Goal: Task Accomplishment & Management: Manage account settings

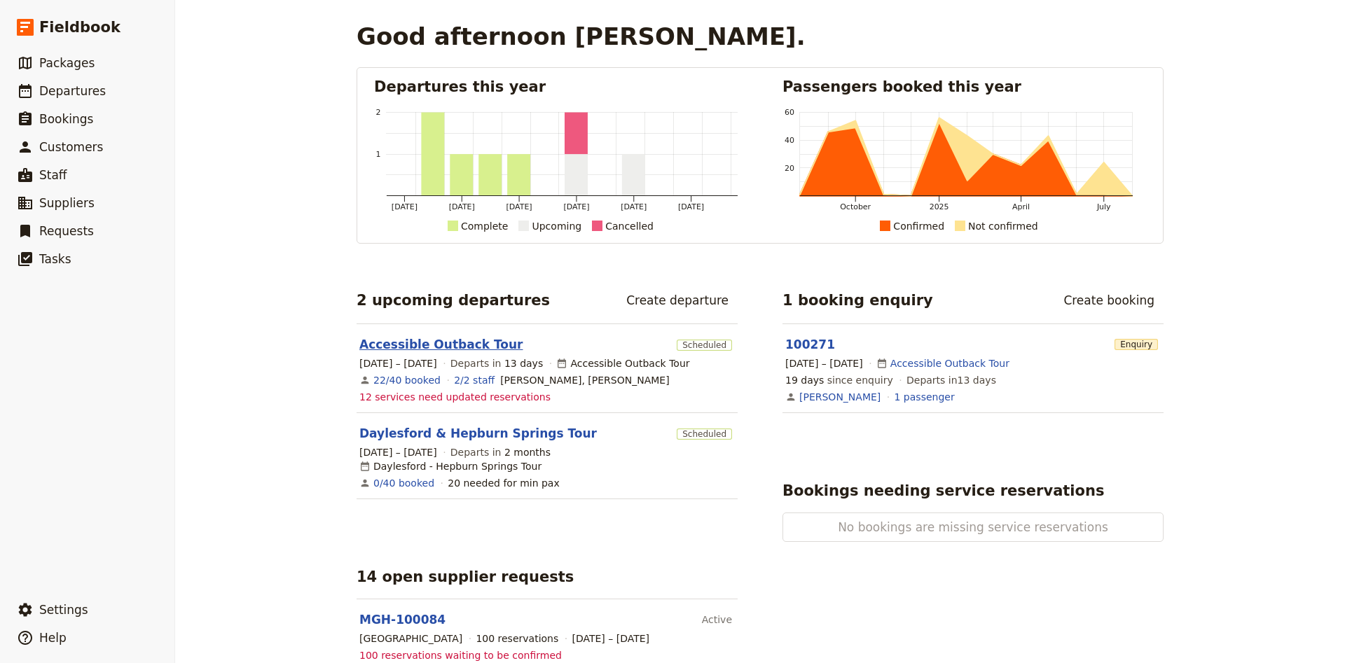
click at [452, 343] on link "Accessible Outback Tour" at bounding box center [440, 344] width 163 height 17
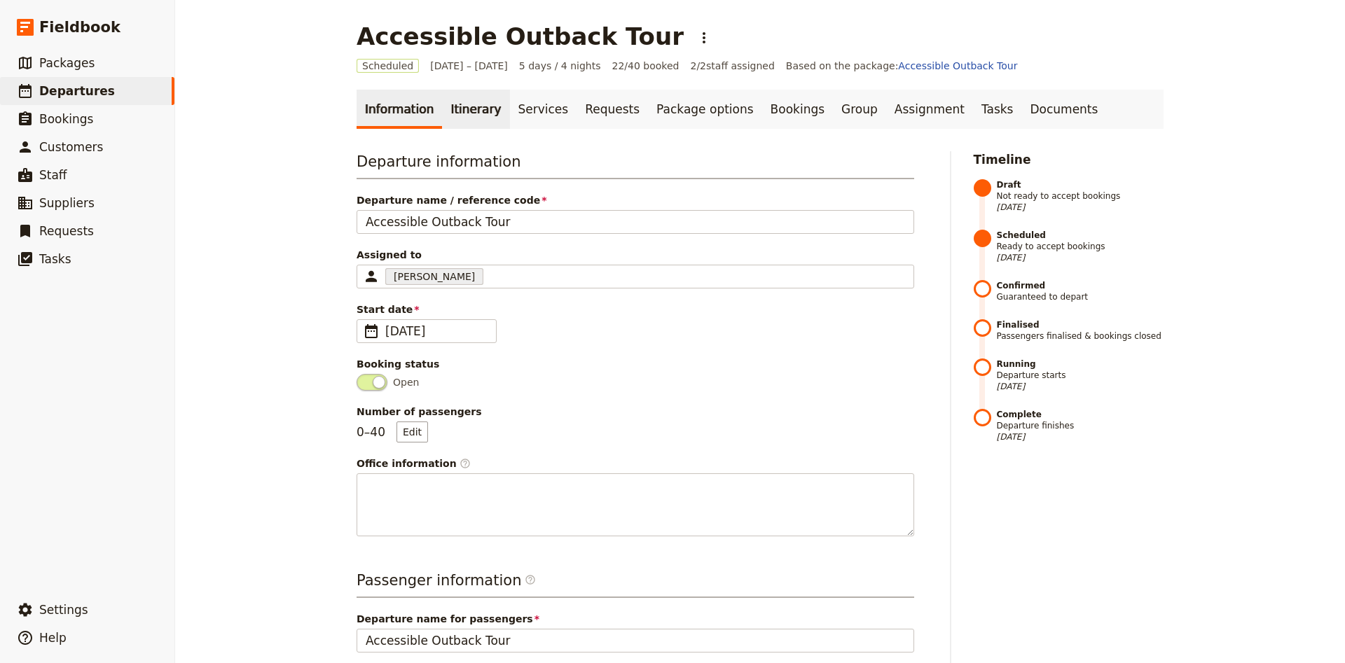
click at [472, 113] on link "Itinerary" at bounding box center [475, 109] width 67 height 39
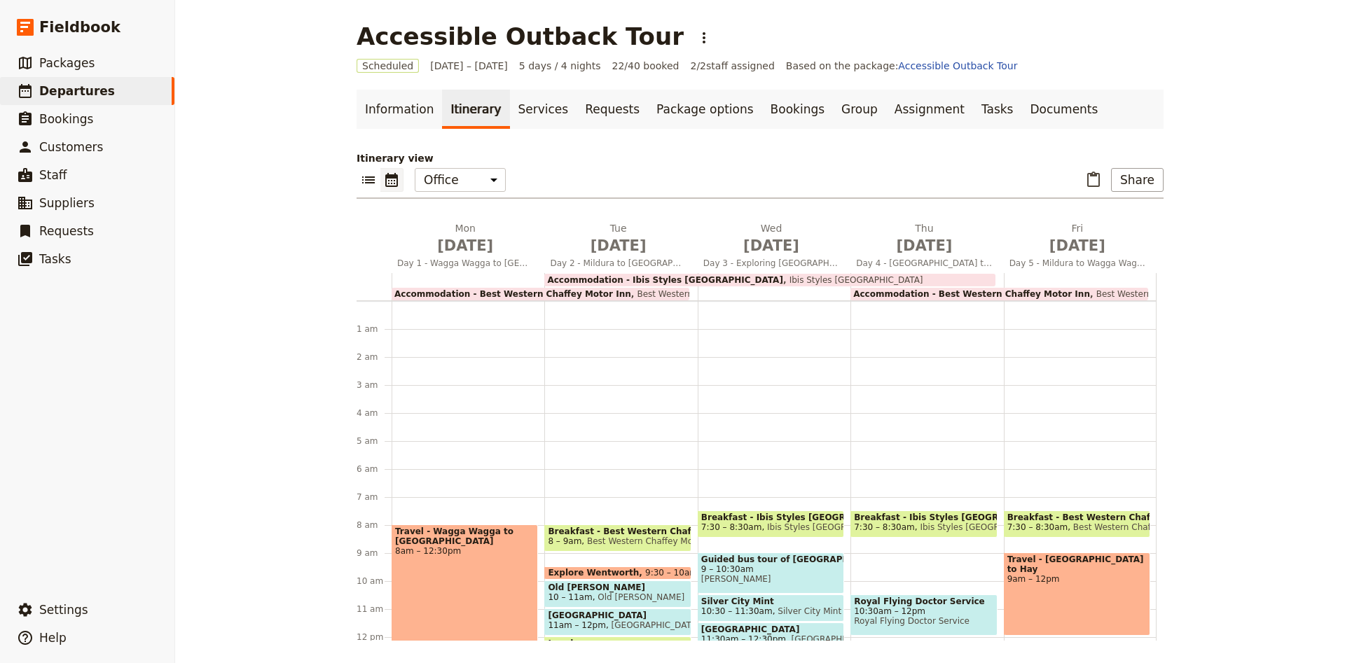
scroll to position [182, 0]
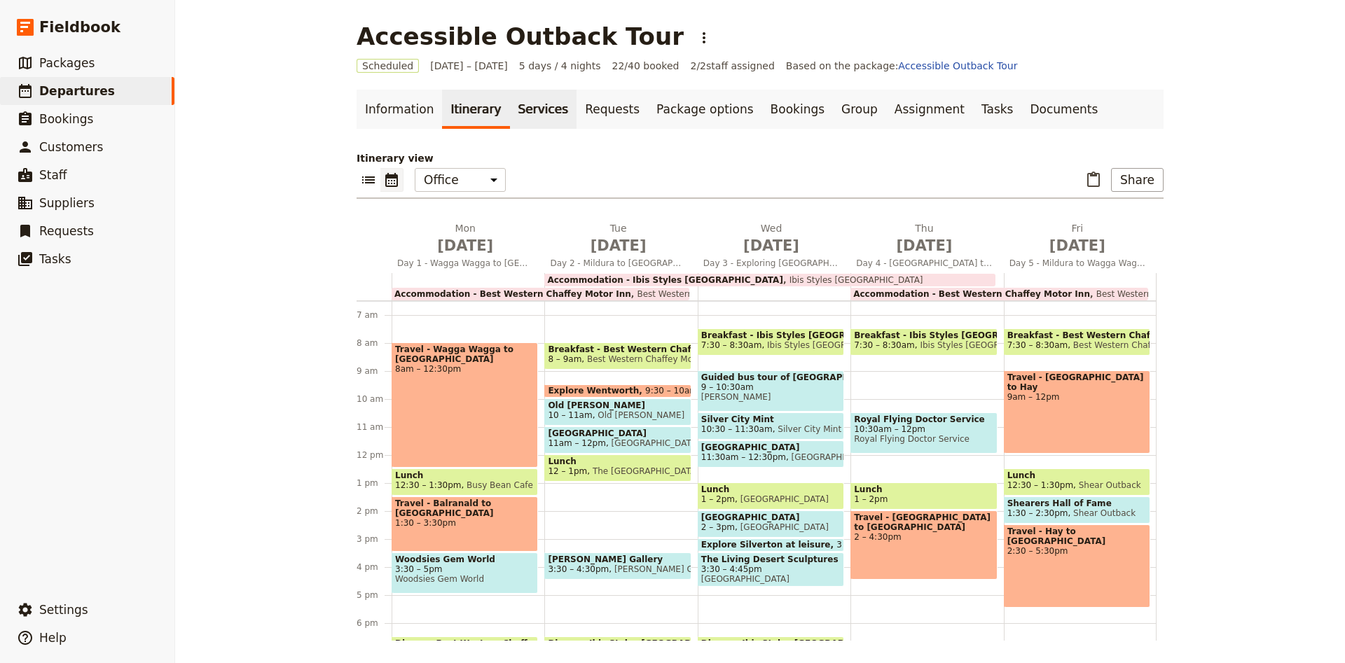
click at [510, 113] on link "Services" at bounding box center [543, 109] width 67 height 39
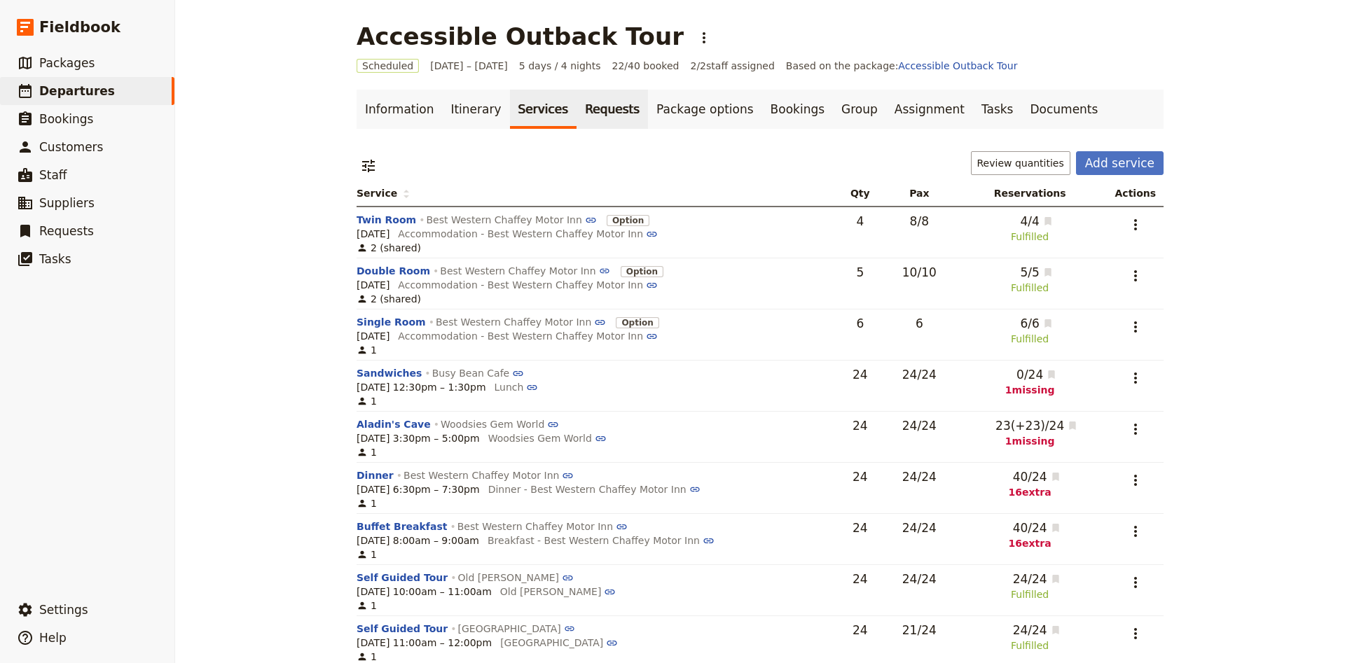
click at [602, 122] on link "Requests" at bounding box center [612, 109] width 71 height 39
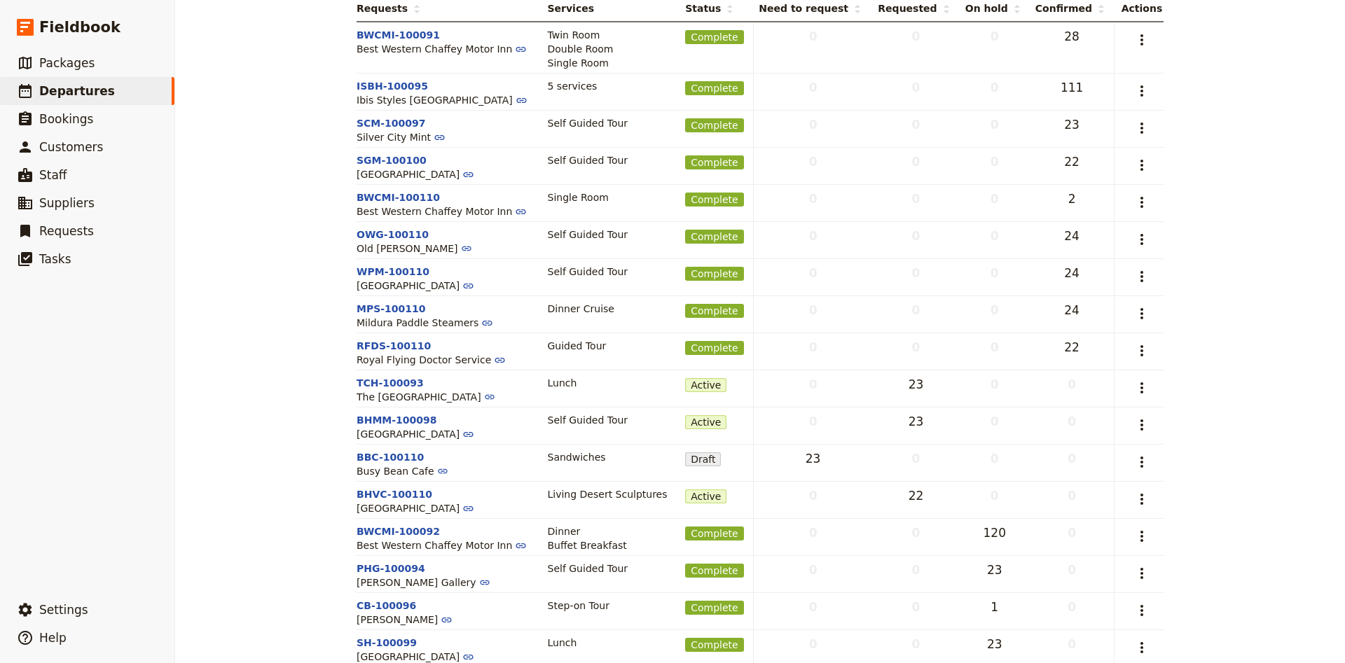
scroll to position [254, 0]
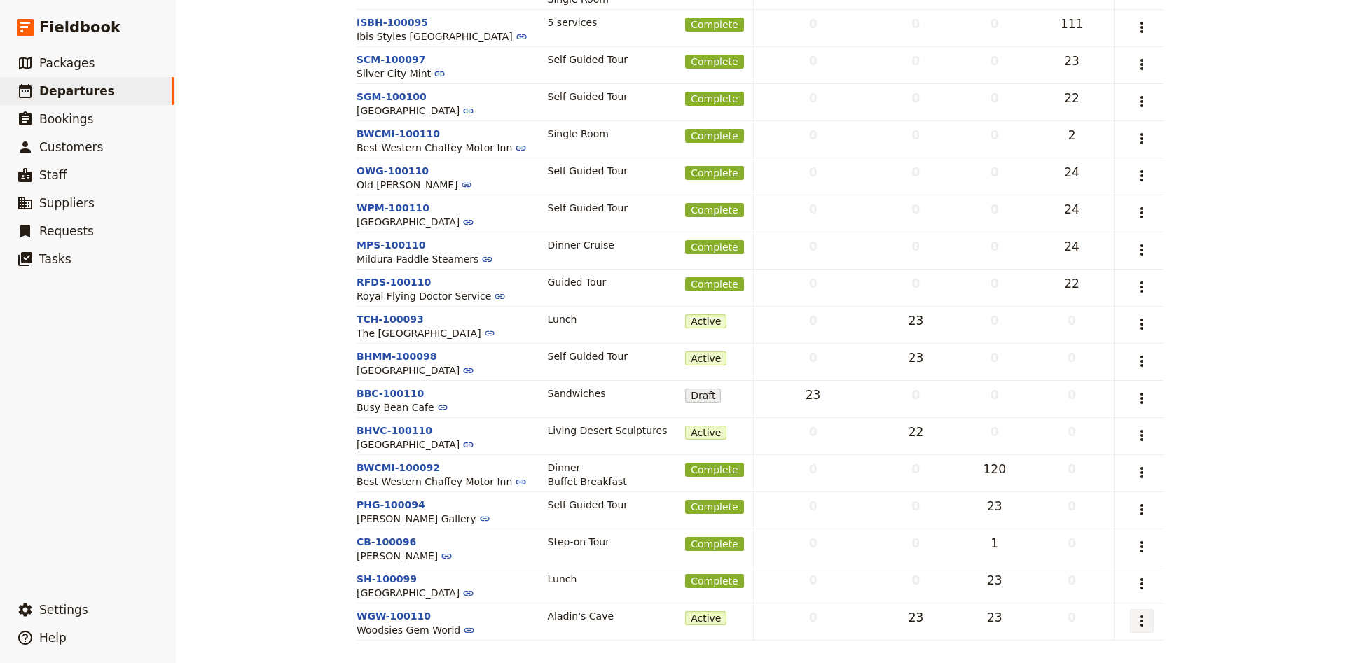
click at [1143, 617] on icon "Actions" at bounding box center [1141, 621] width 3 height 11
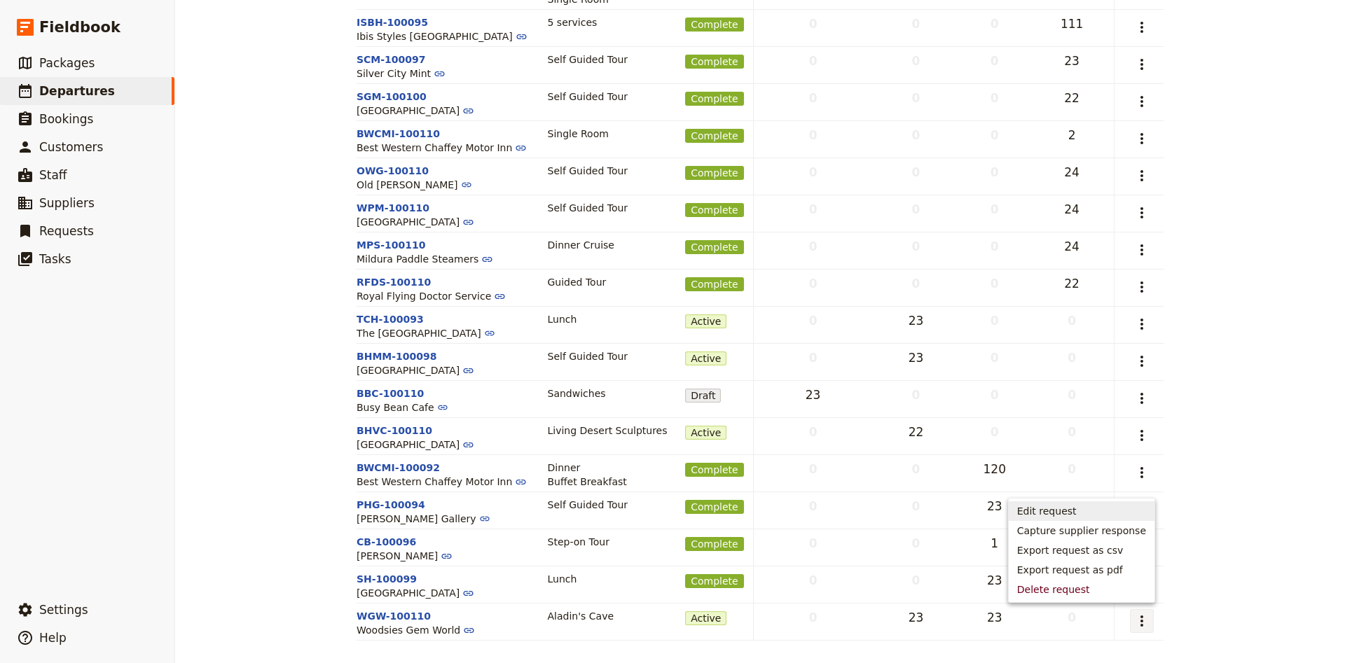
click at [1097, 513] on span "Edit request" at bounding box center [1081, 511] width 129 height 14
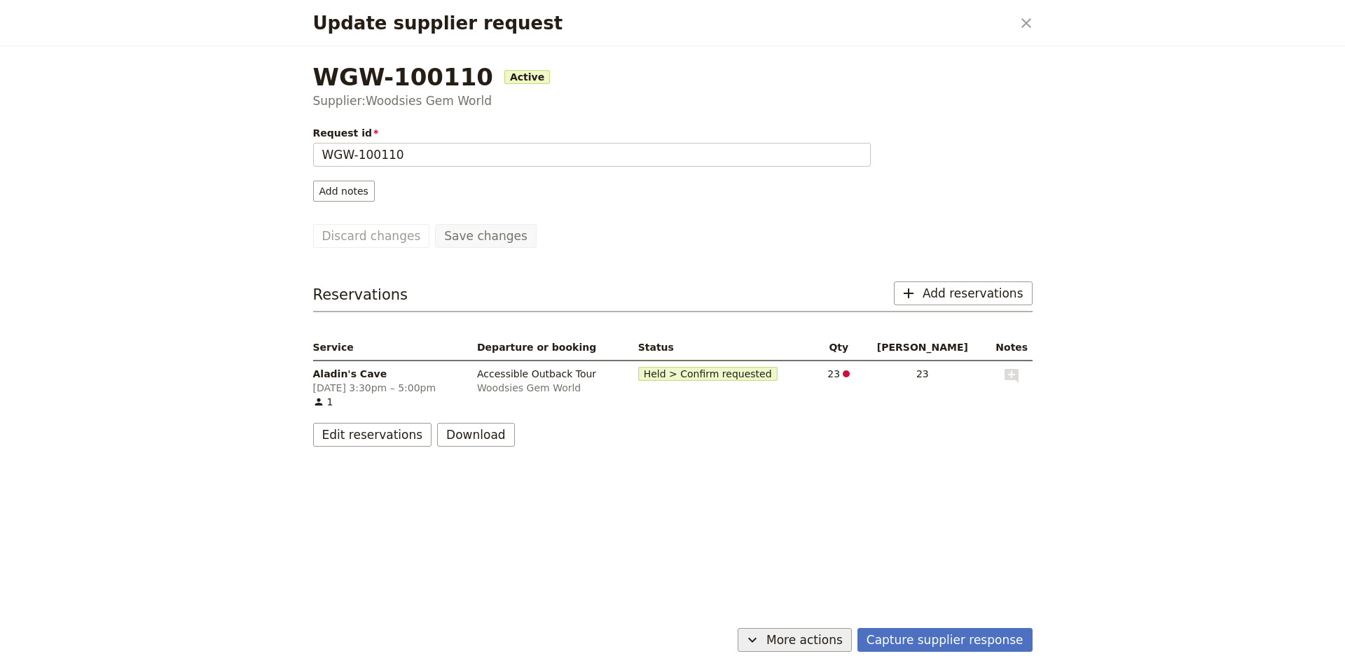
click at [831, 636] on span "More actions" at bounding box center [804, 640] width 76 height 17
click at [376, 441] on button "Edit reservations" at bounding box center [372, 435] width 119 height 24
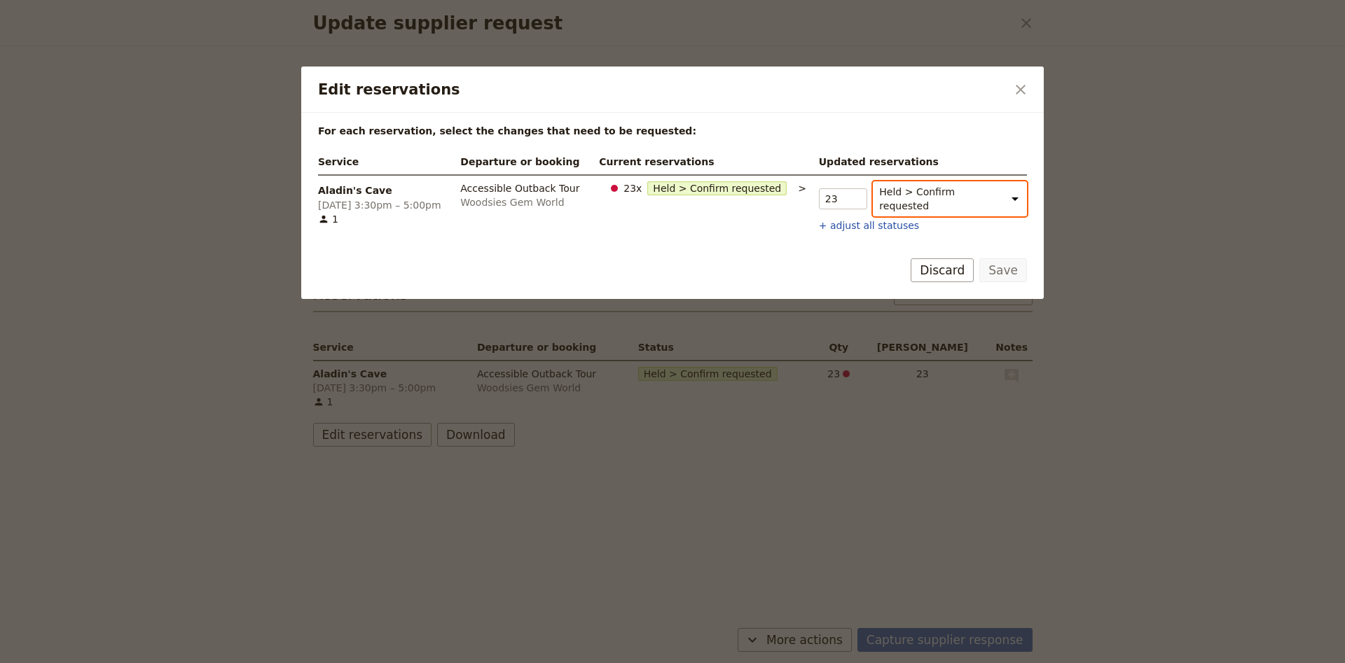
click at [873, 181] on select "Held > Confirm requested [PERSON_NAME] request" at bounding box center [950, 198] width 154 height 35
click at [820, 236] on div "Service Departure or booking Current reservations Updated reservations Aladin's…" at bounding box center [673, 192] width 712 height 87
drag, startPoint x: 1019, startPoint y: 90, endPoint x: 1001, endPoint y: 136, distance: 48.8
click at [1017, 90] on icon "Close dialog" at bounding box center [1020, 89] width 17 height 17
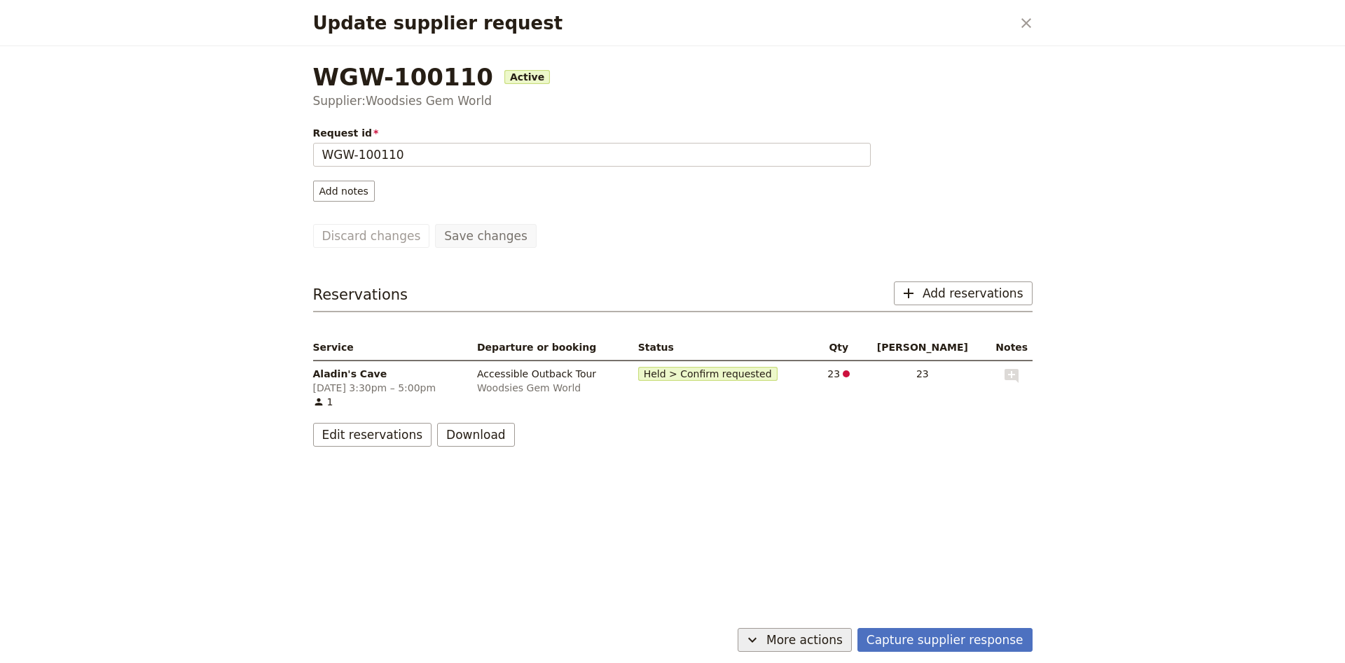
click at [803, 640] on span "More actions" at bounding box center [804, 640] width 76 height 17
click at [806, 586] on span "Follow up" at bounding box center [796, 590] width 46 height 14
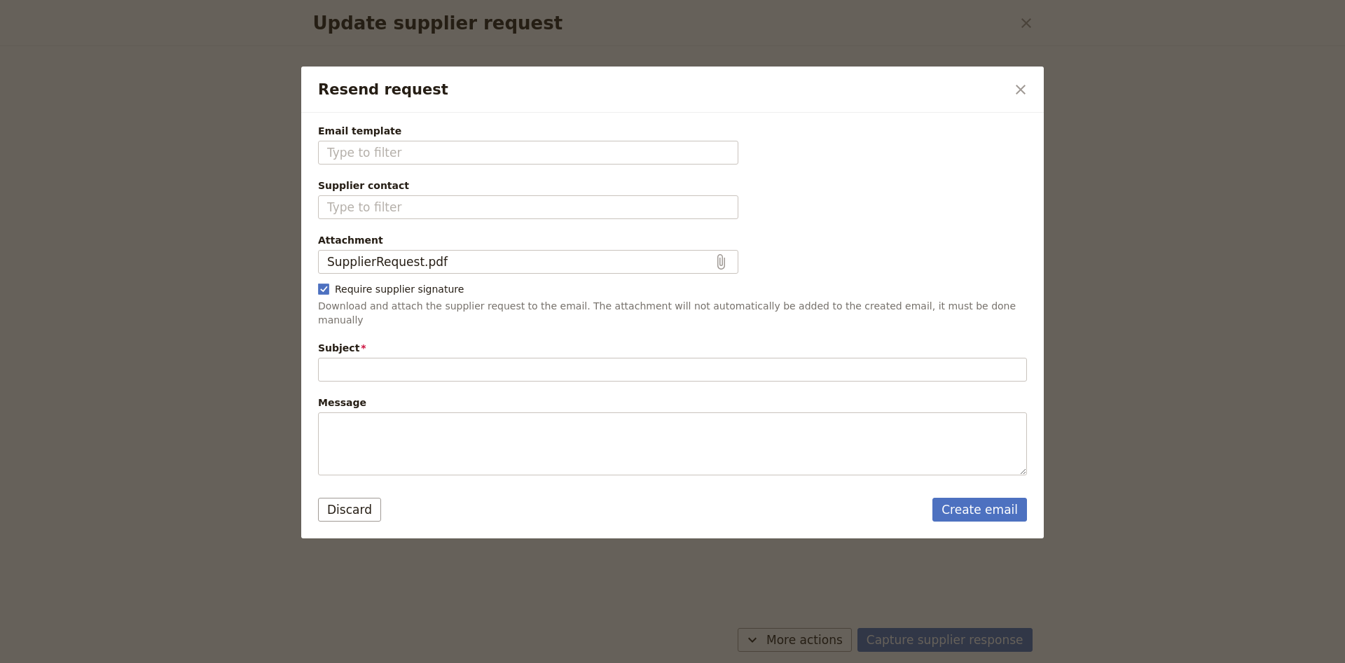
type input "Follow up on previous reservation request"
type textarea "Hi Woodsies Gem World I am writing to follow up on the previous reservation req…"
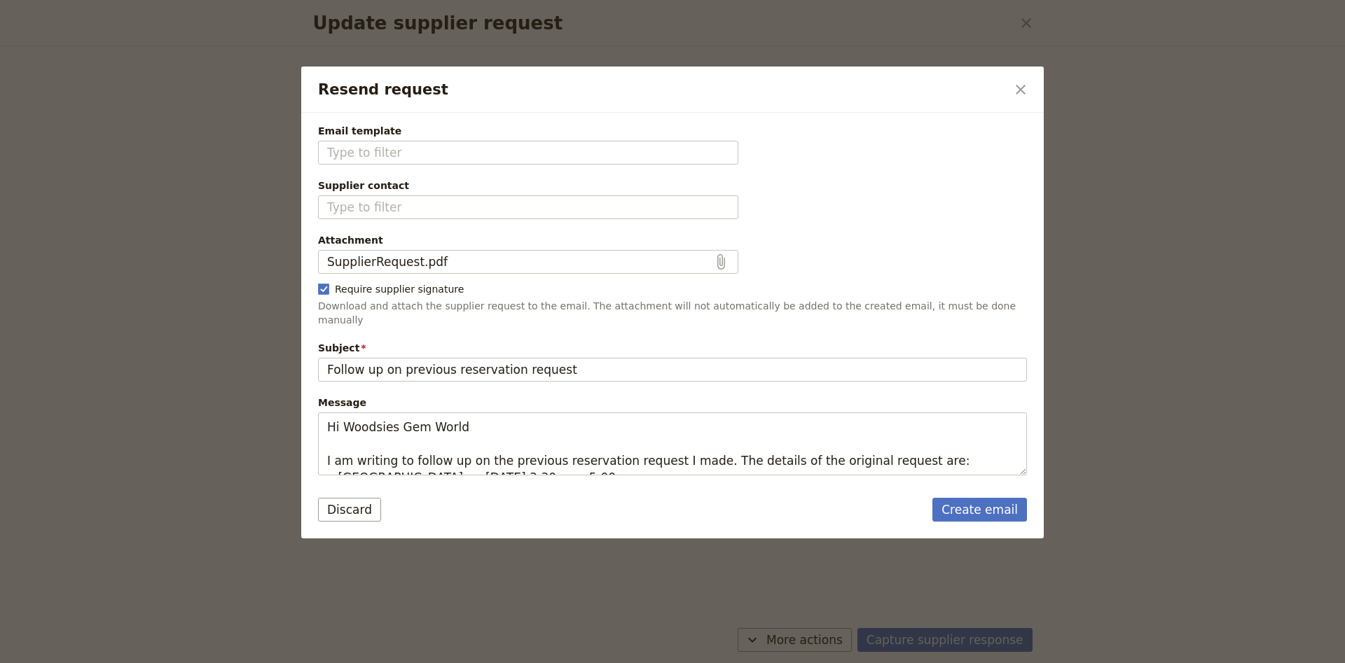
type input "Fieldbook default template"
type input "Woodsies Gem World"
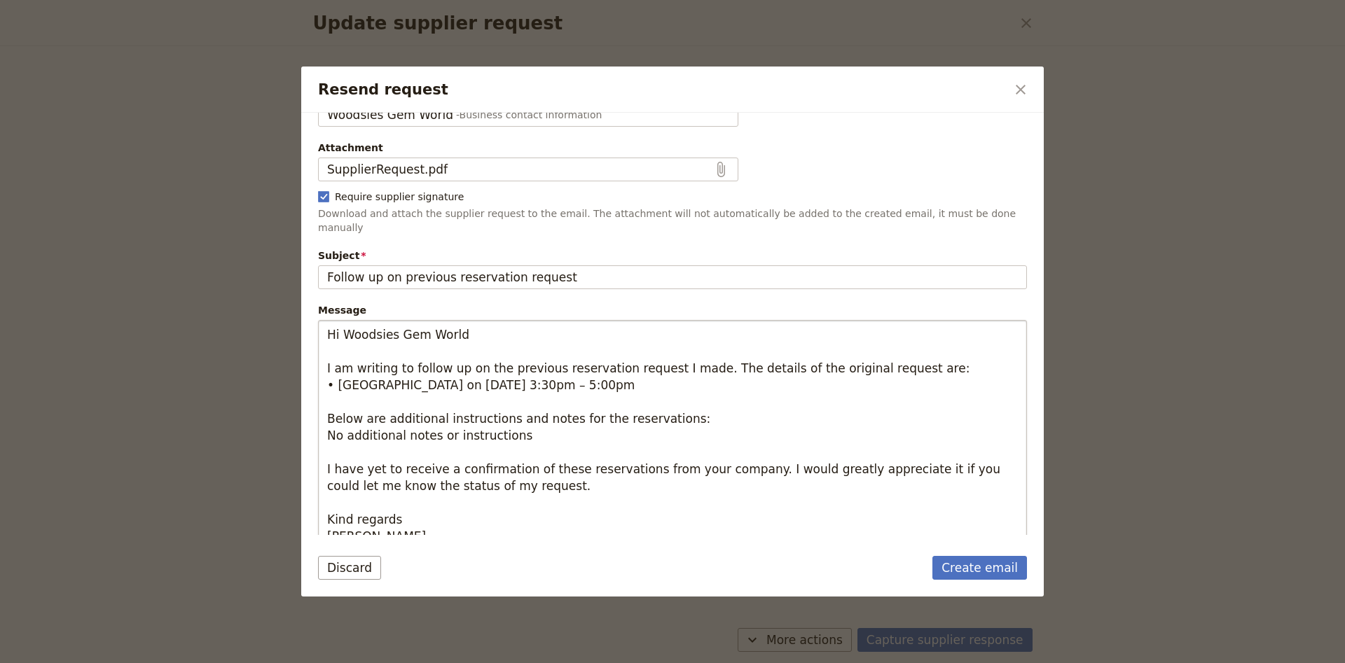
scroll to position [96, 0]
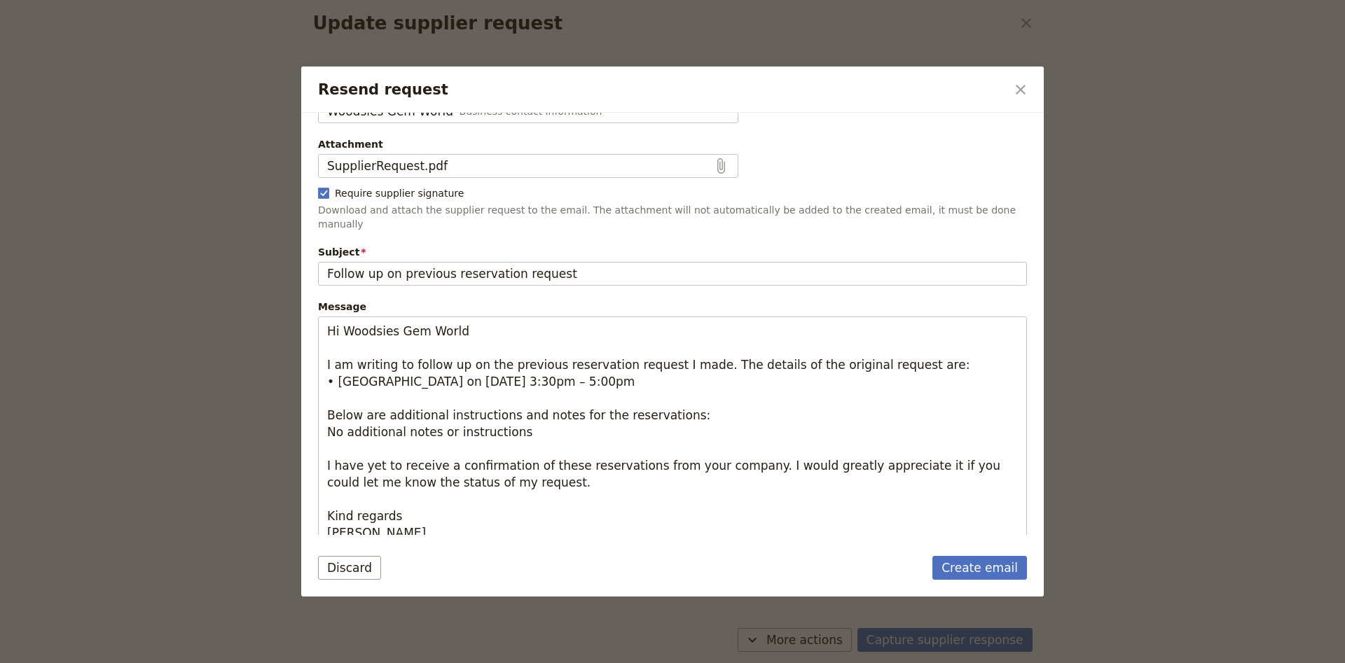
click at [1001, 87] on h2 "Resend request" at bounding box center [662, 89] width 688 height 21
click at [1016, 85] on icon "Close dialog" at bounding box center [1020, 89] width 17 height 17
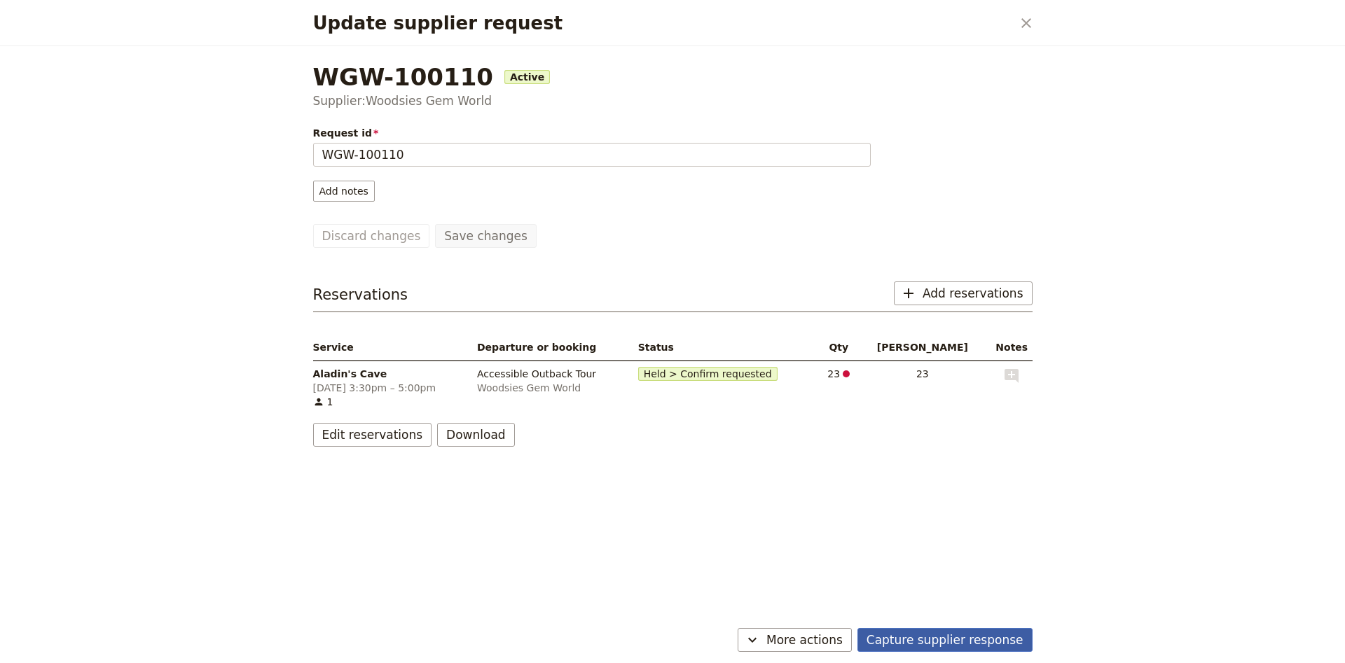
click at [944, 639] on button "Capture supplier response" at bounding box center [944, 640] width 175 height 24
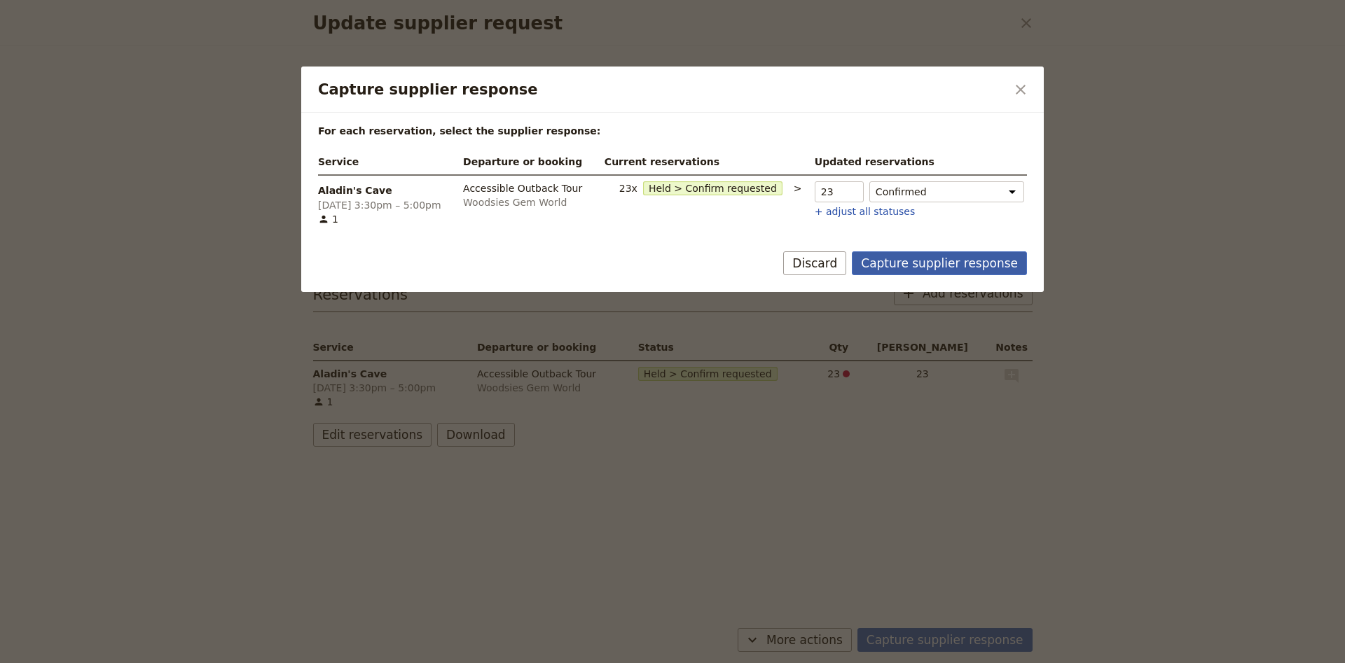
click at [932, 269] on button "Capture supplier response" at bounding box center [939, 263] width 175 height 24
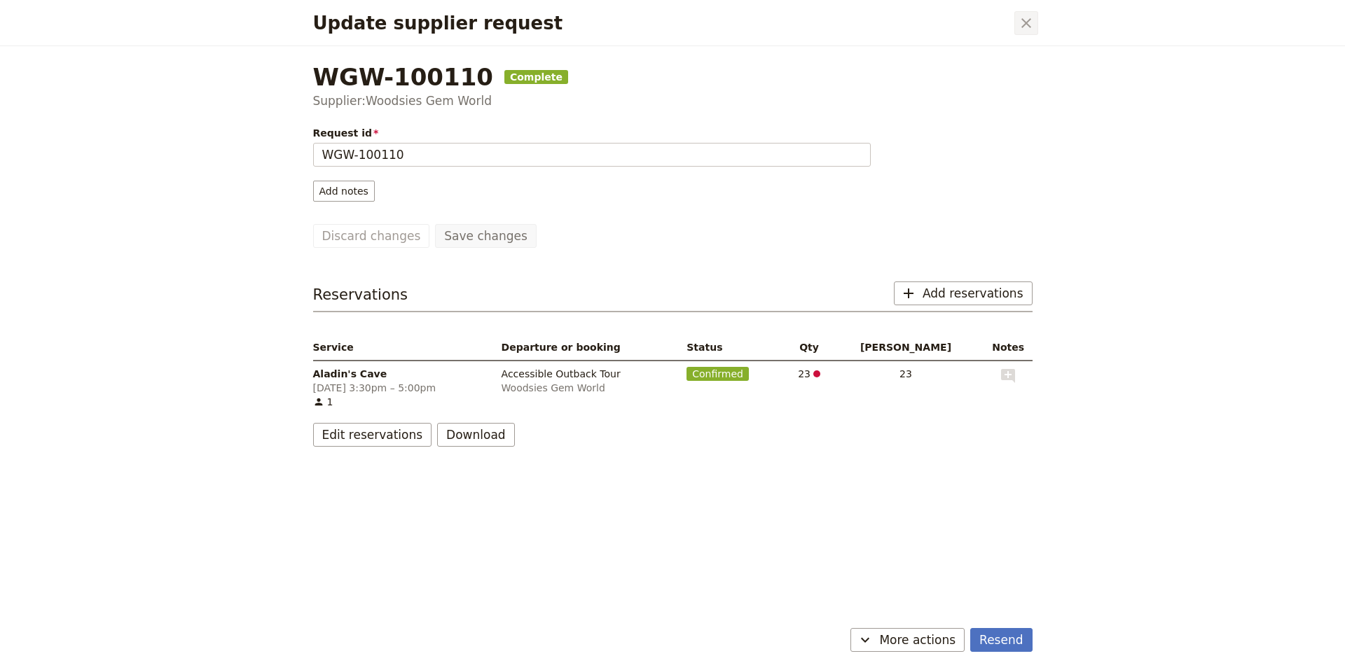
click at [1020, 29] on icon "Close dialog" at bounding box center [1026, 23] width 17 height 17
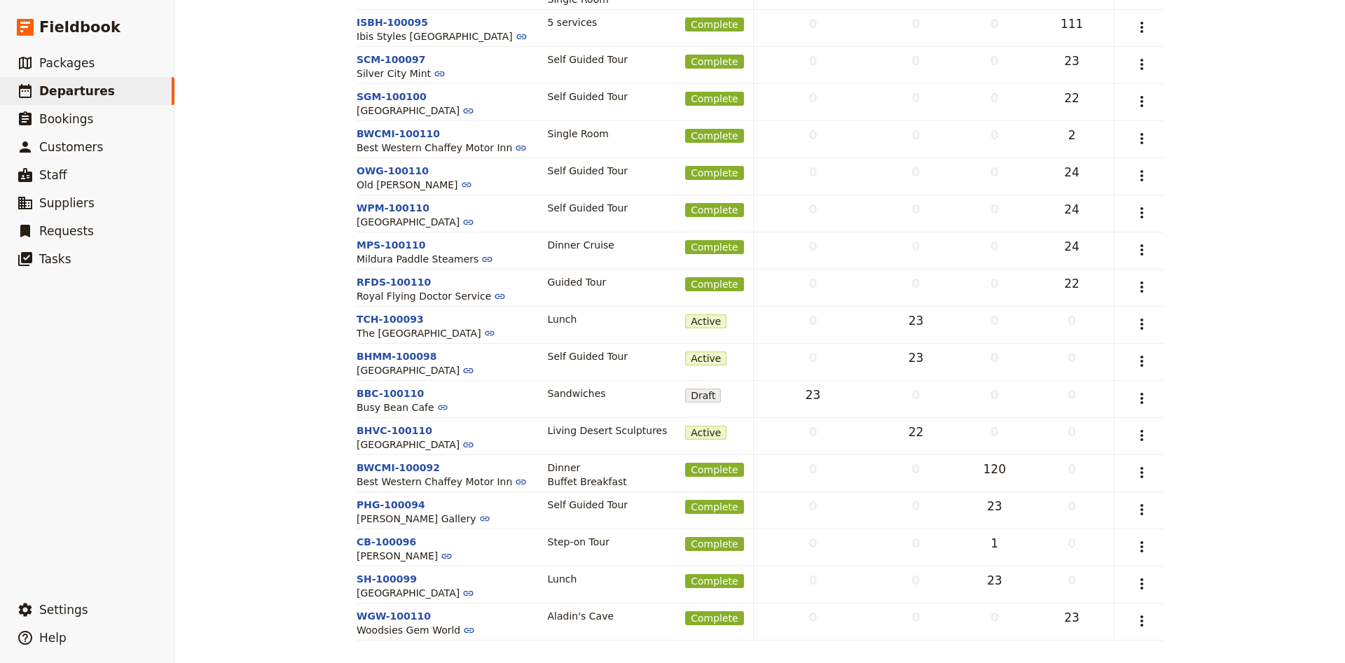
scroll to position [0, 0]
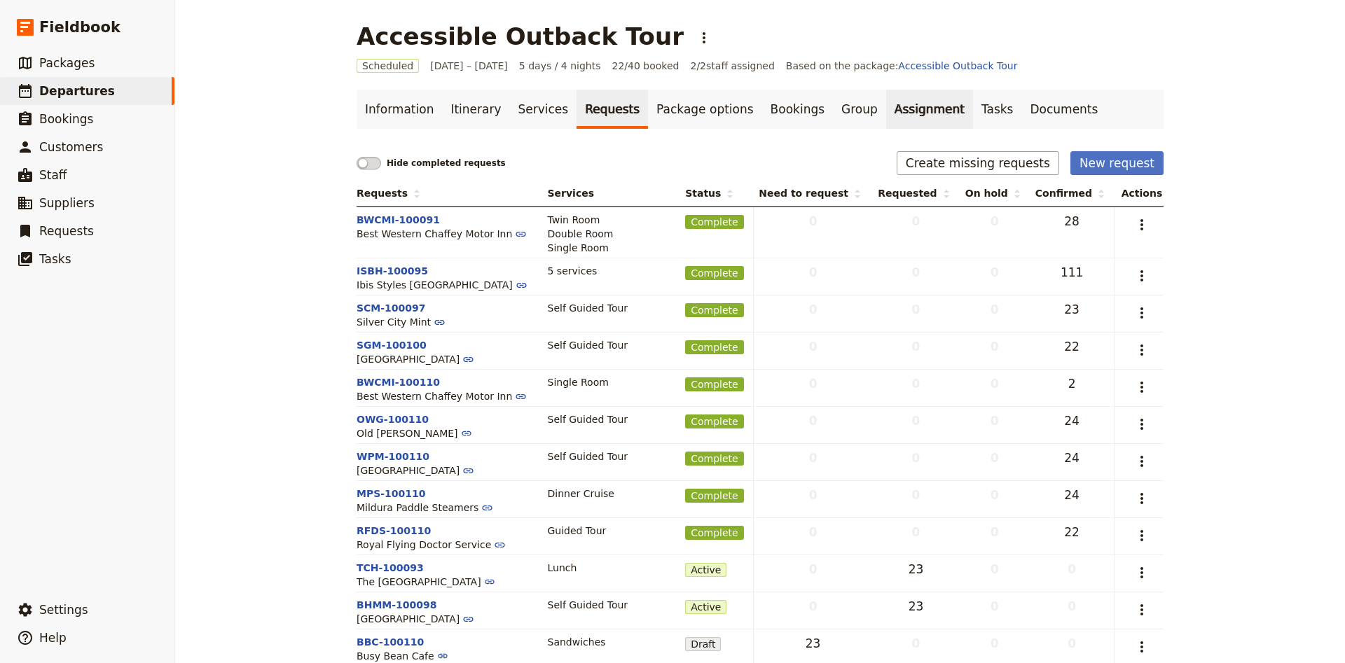
click at [886, 109] on link "Assignment" at bounding box center [929, 109] width 87 height 39
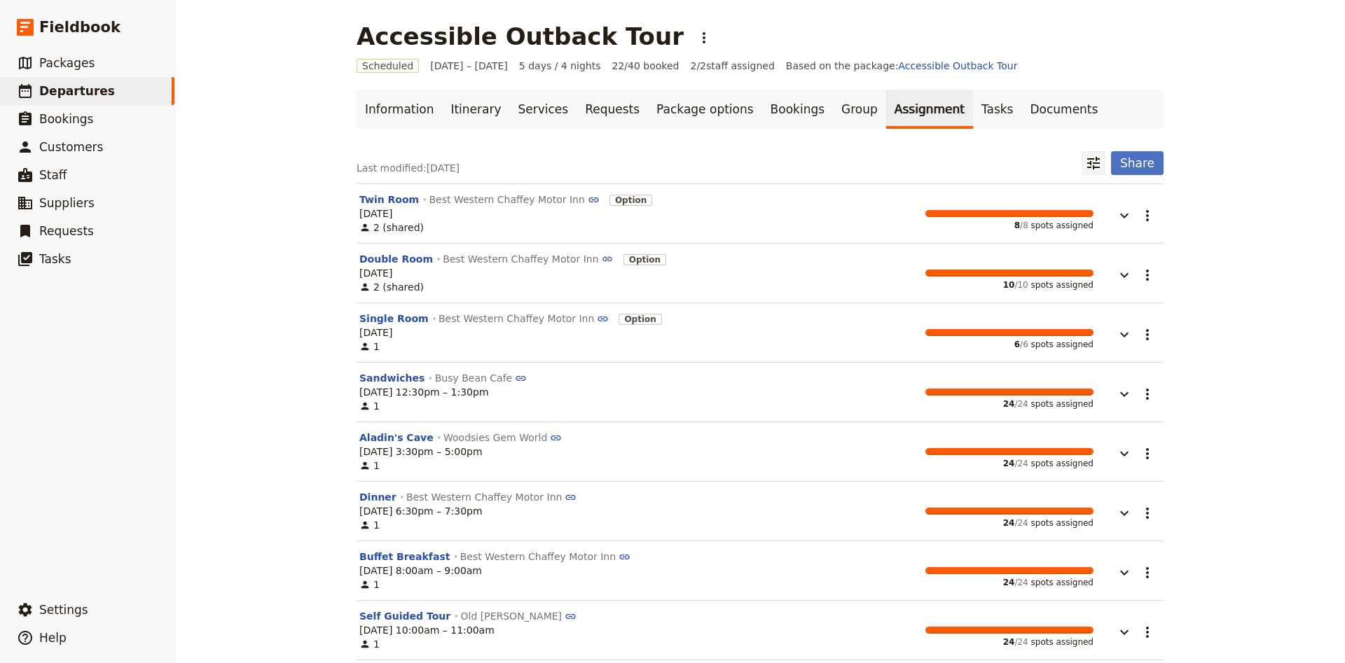
click at [1098, 161] on icon "Filter reservations" at bounding box center [1093, 163] width 17 height 17
click at [1152, 197] on div "Twin Room Best Western Chaffey Motor Inn Option [DATE] 2 (shared) 8 / 8 spots a…" at bounding box center [759, 214] width 801 height 42
click at [1152, 204] on button "​" at bounding box center [1148, 216] width 24 height 24
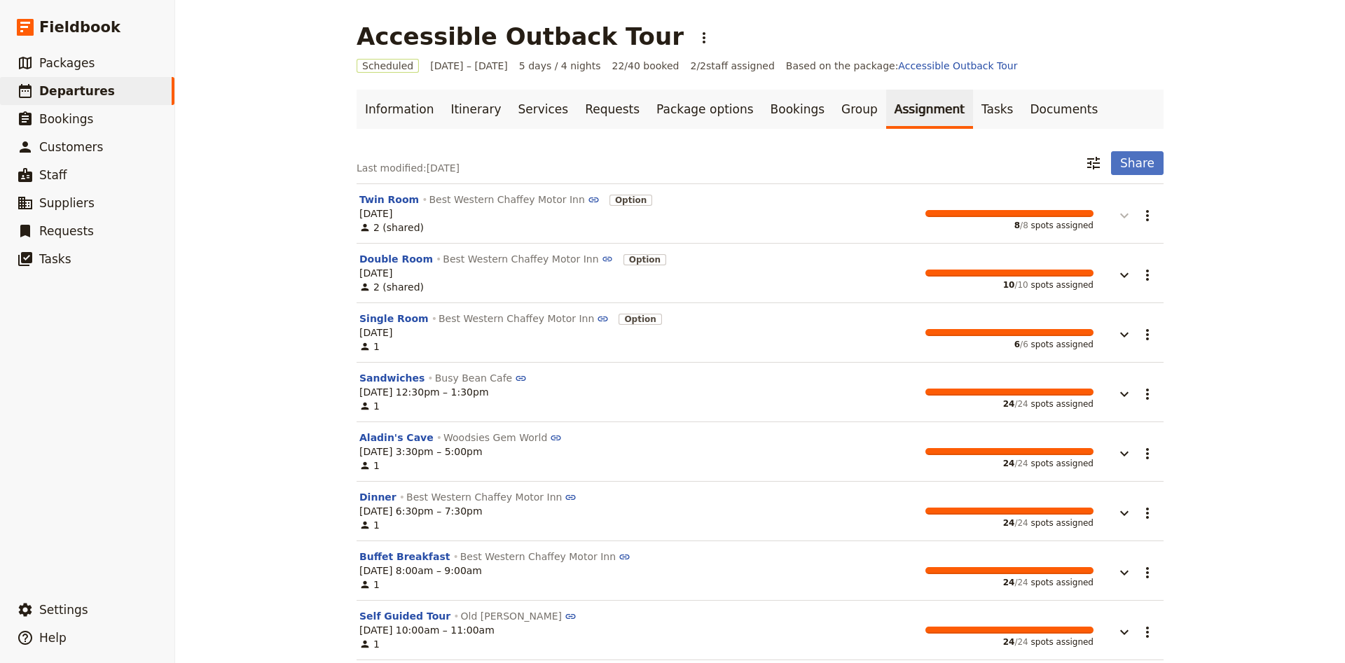
click at [1127, 223] on icon "button" at bounding box center [1124, 215] width 17 height 17
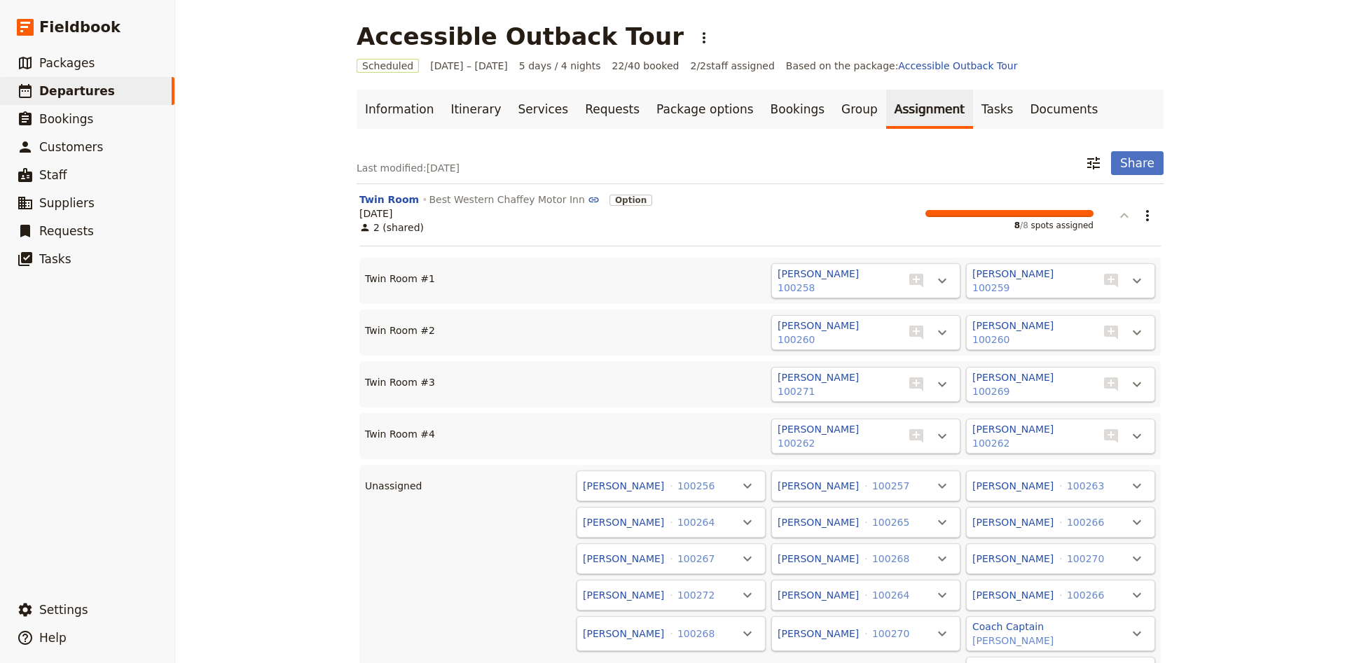
click at [1127, 223] on icon "button" at bounding box center [1124, 215] width 17 height 17
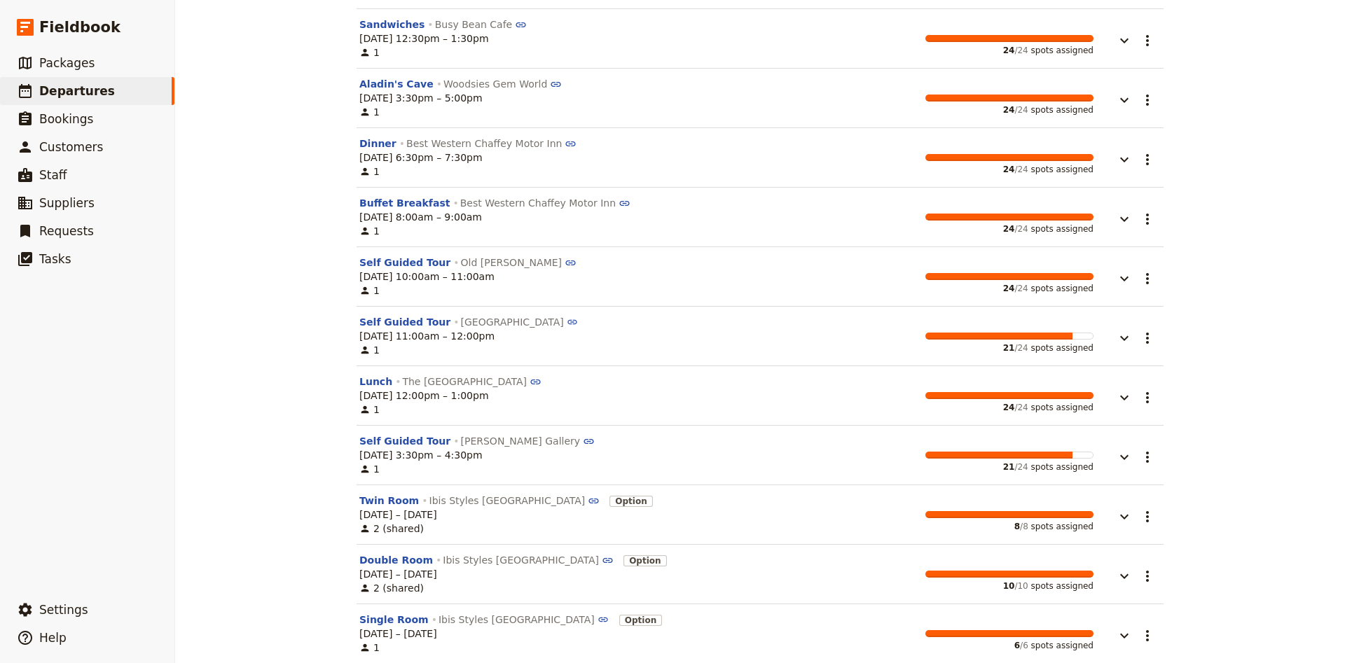
scroll to position [462, 0]
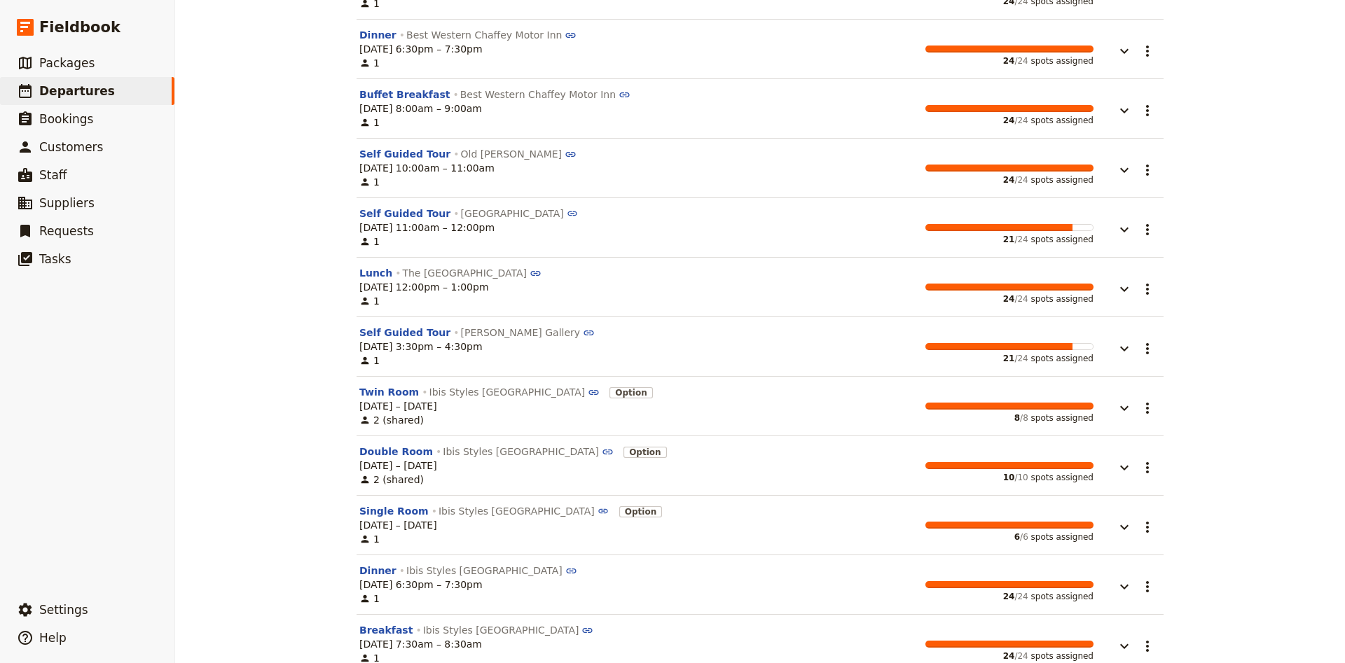
click at [1127, 223] on button "button" at bounding box center [1114, 223] width 42 height 32
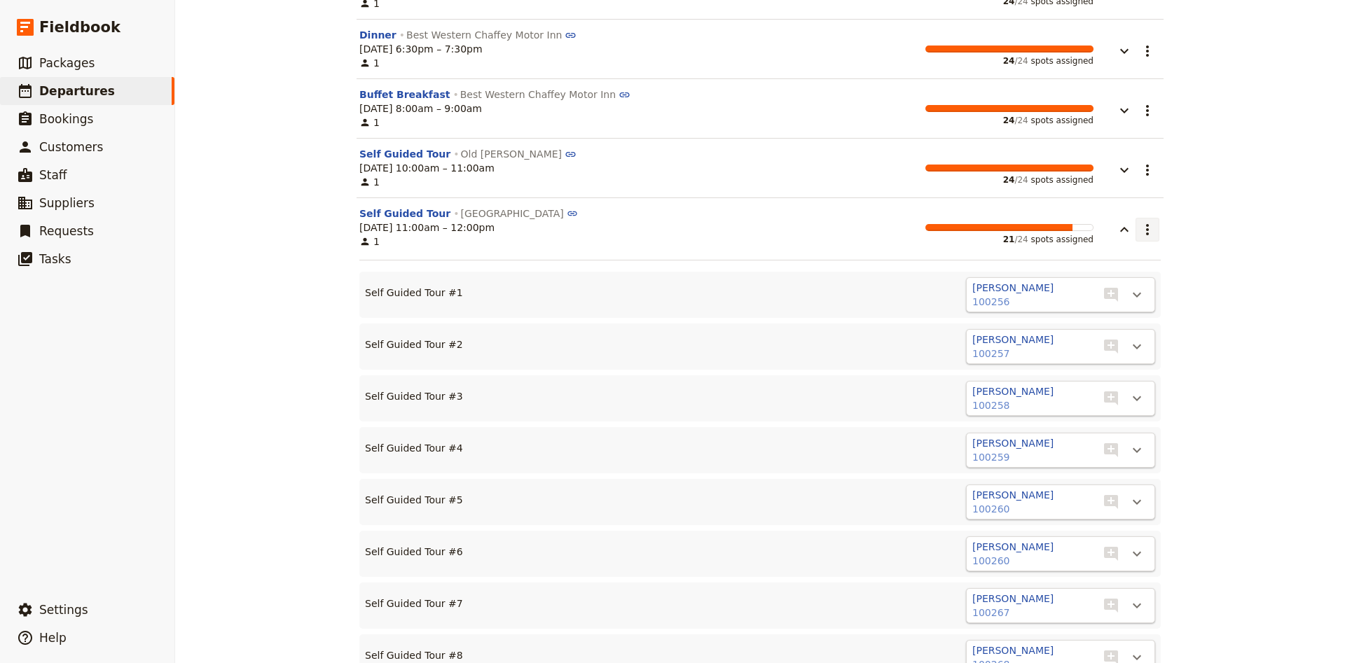
click at [1141, 237] on icon "Actions" at bounding box center [1147, 229] width 17 height 17
click at [1127, 284] on span "Assign all passengers" at bounding box center [1097, 282] width 106 height 14
click at [1121, 236] on icon "button" at bounding box center [1124, 229] width 17 height 17
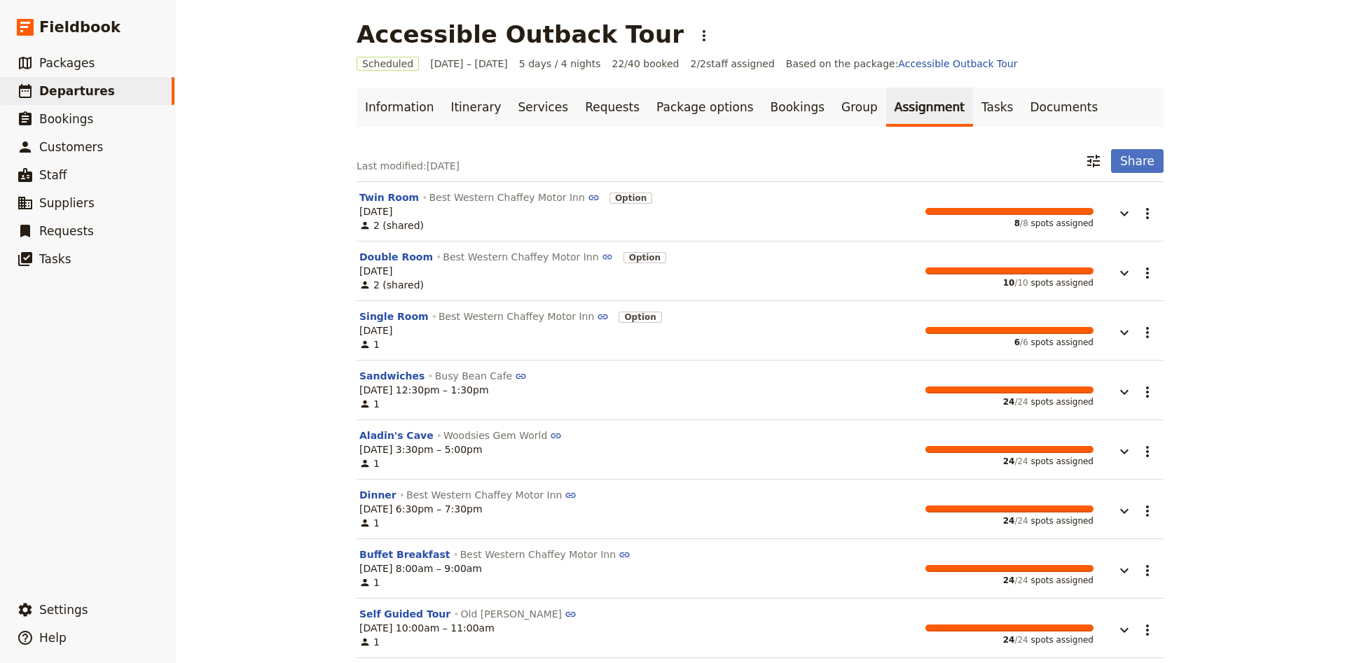
scroll to position [0, 0]
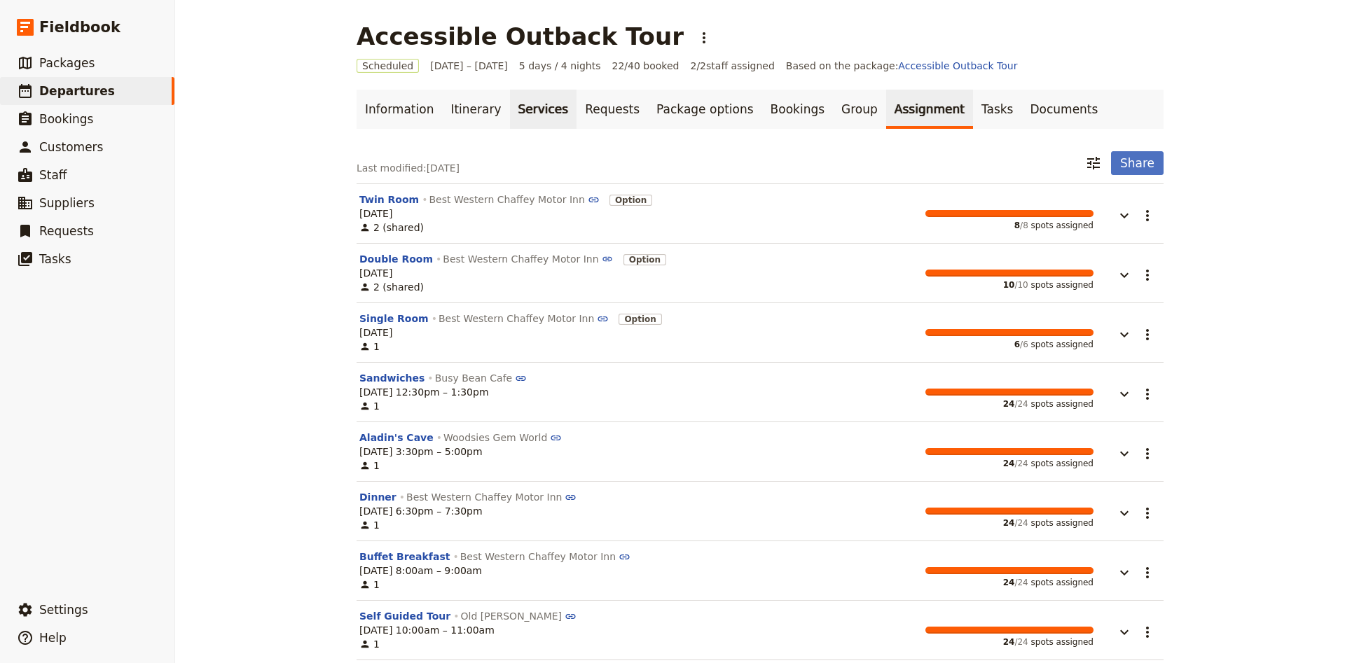
click at [528, 110] on link "Services" at bounding box center [543, 109] width 67 height 39
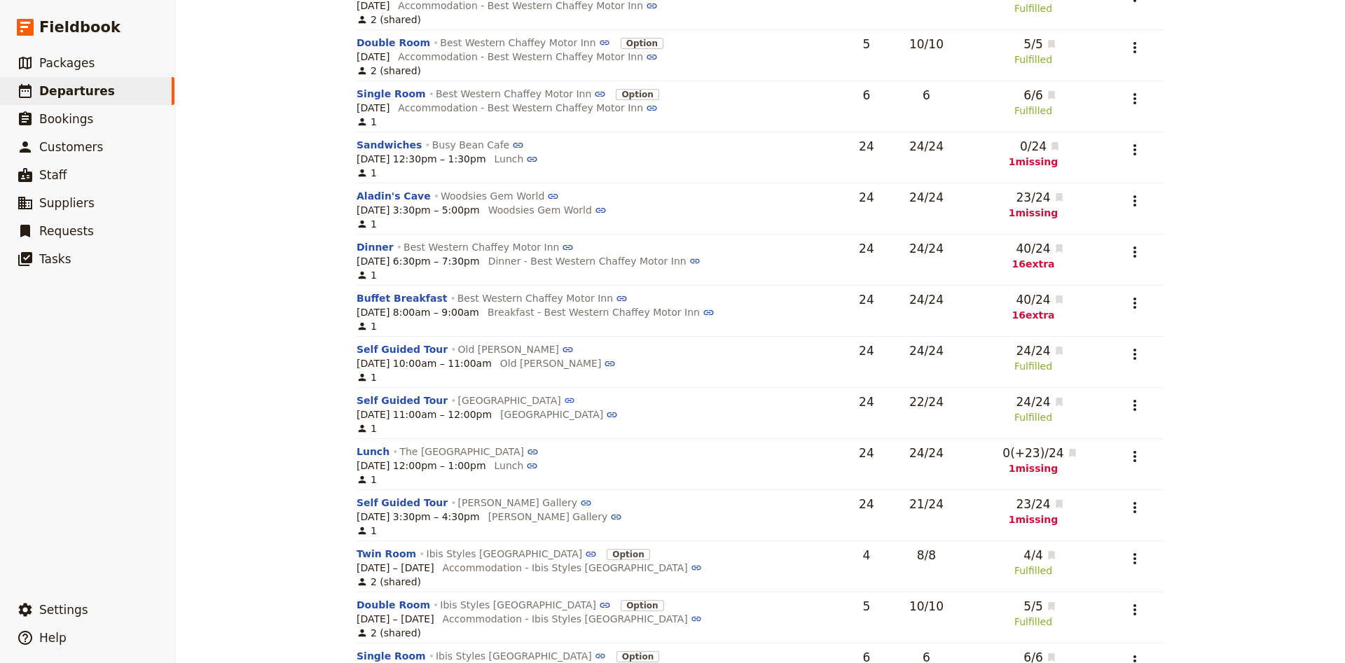
scroll to position [185, 0]
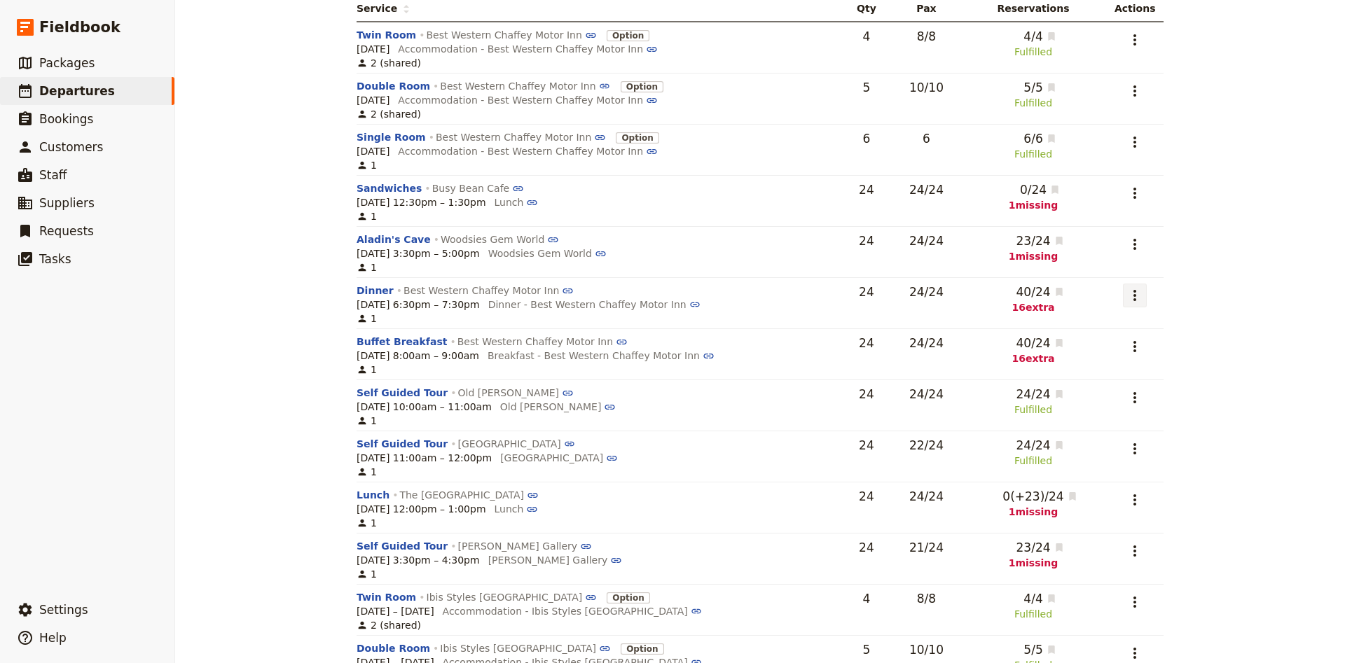
click at [1134, 298] on icon "Actions" at bounding box center [1134, 295] width 17 height 17
click at [1103, 334] on span "Edit service" at bounding box center [1069, 329] width 145 height 14
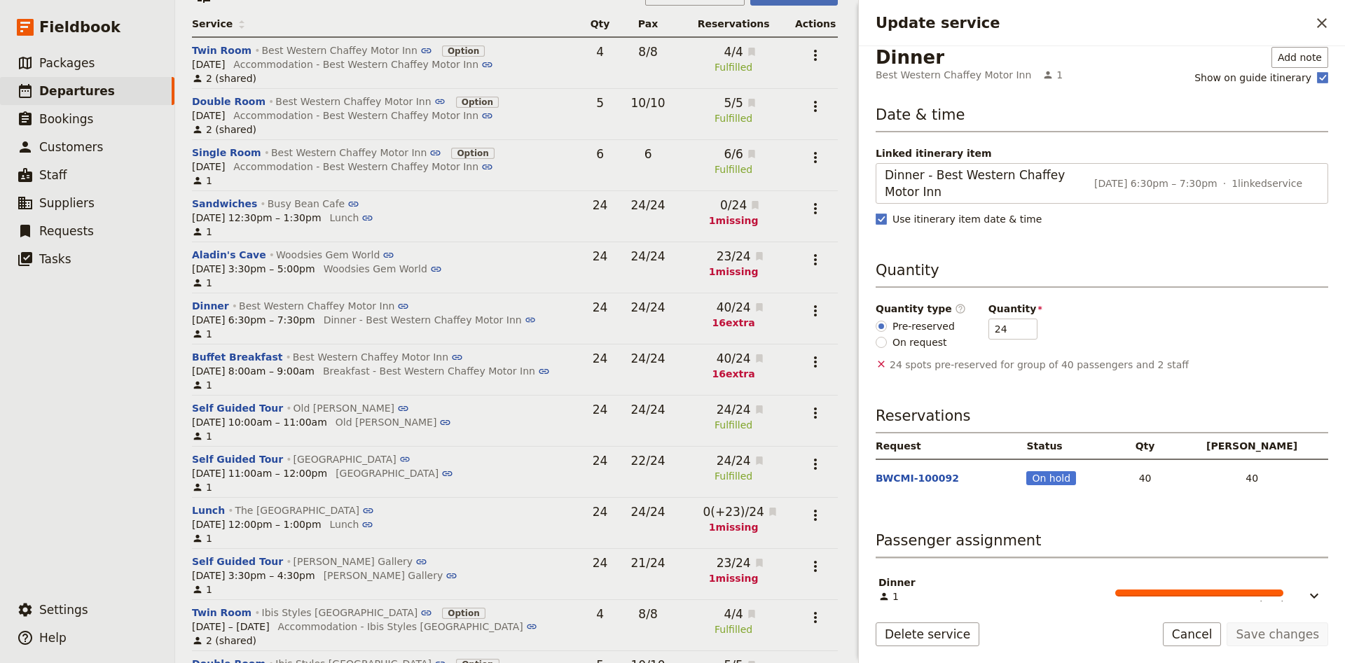
scroll to position [0, 0]
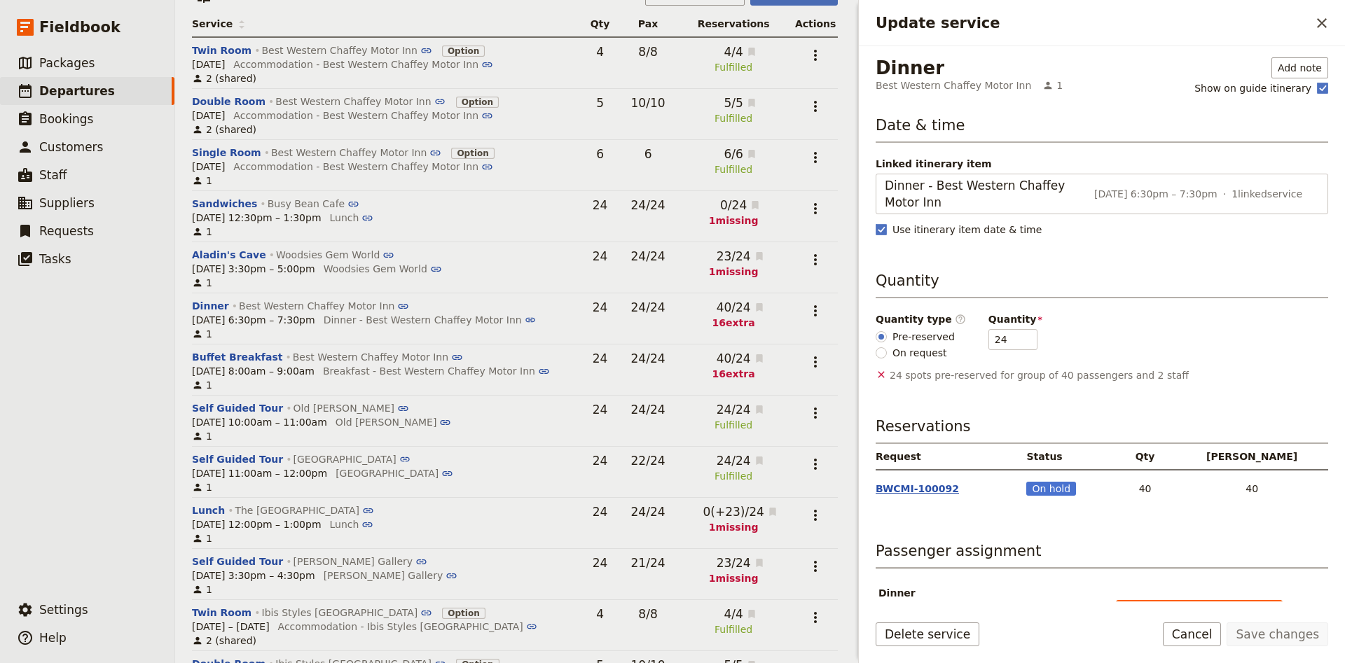
click at [920, 491] on button "BWCMI-100092" at bounding box center [917, 489] width 83 height 14
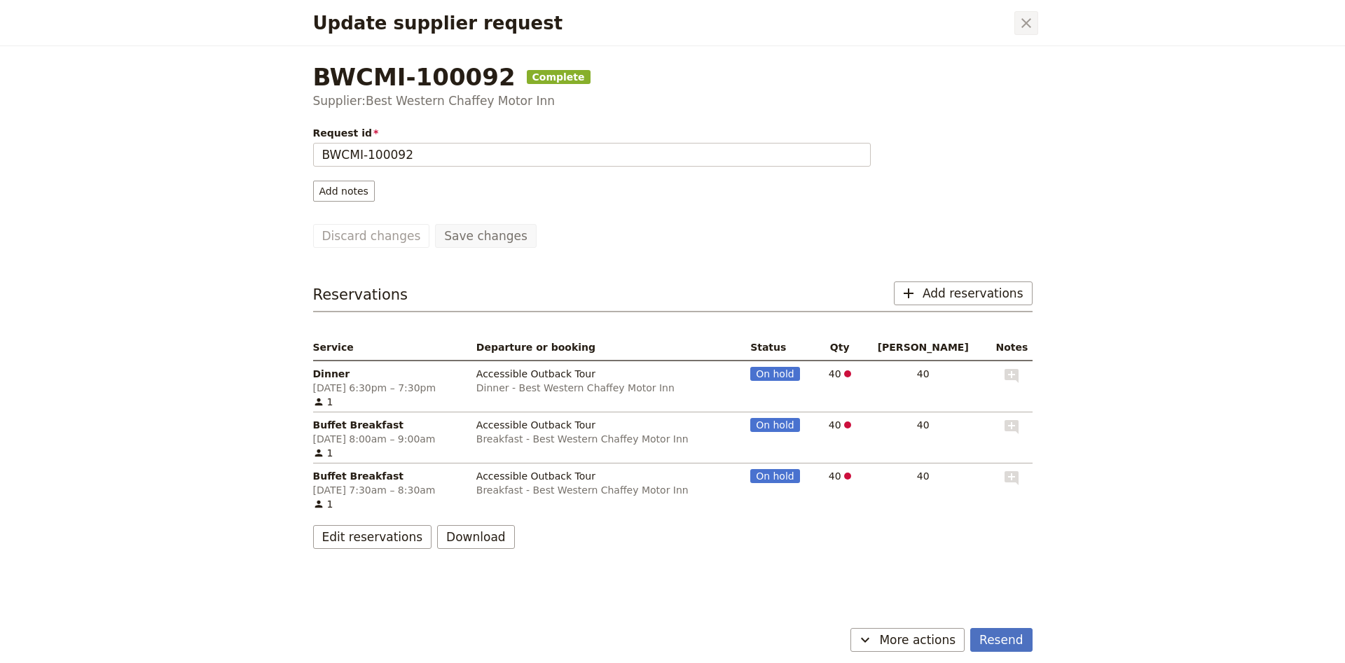
click at [1024, 19] on icon "Close dialog" at bounding box center [1026, 23] width 17 height 17
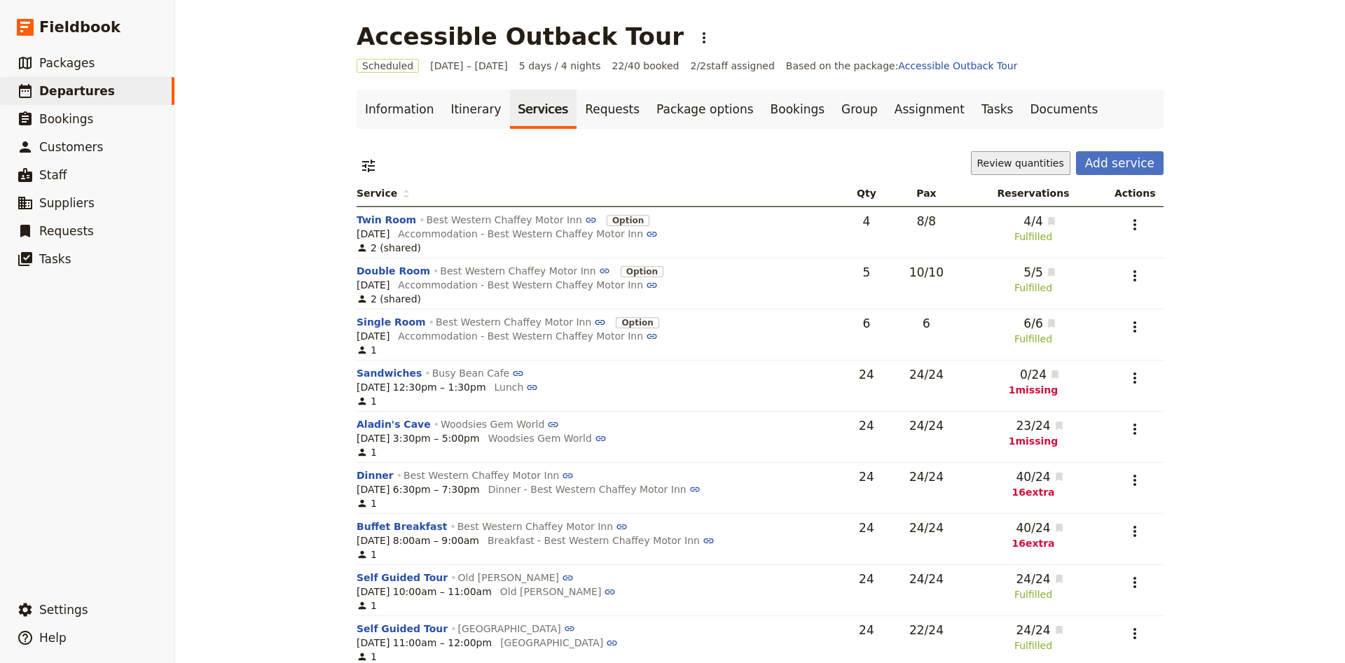
click at [1030, 159] on button "Review quantities" at bounding box center [1020, 163] width 99 height 24
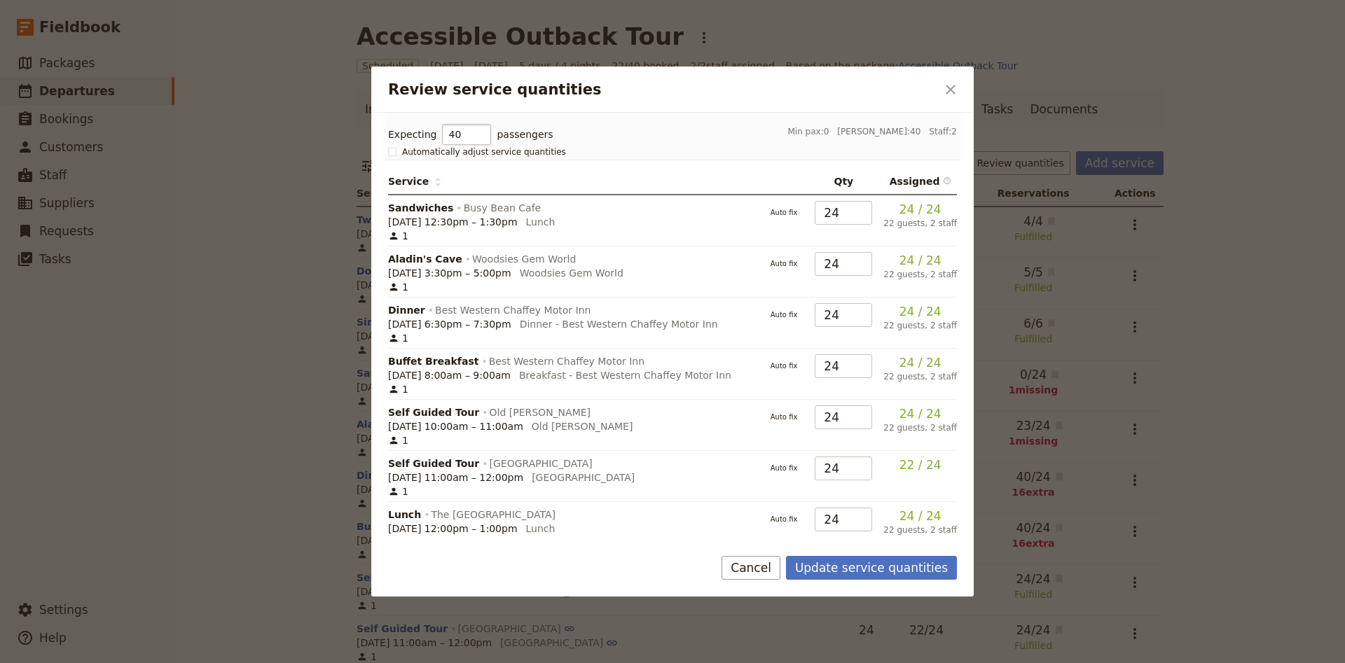
click at [458, 137] on input "40" at bounding box center [466, 134] width 49 height 21
type input "22"
click at [949, 94] on icon "Close dialog" at bounding box center [950, 89] width 17 height 17
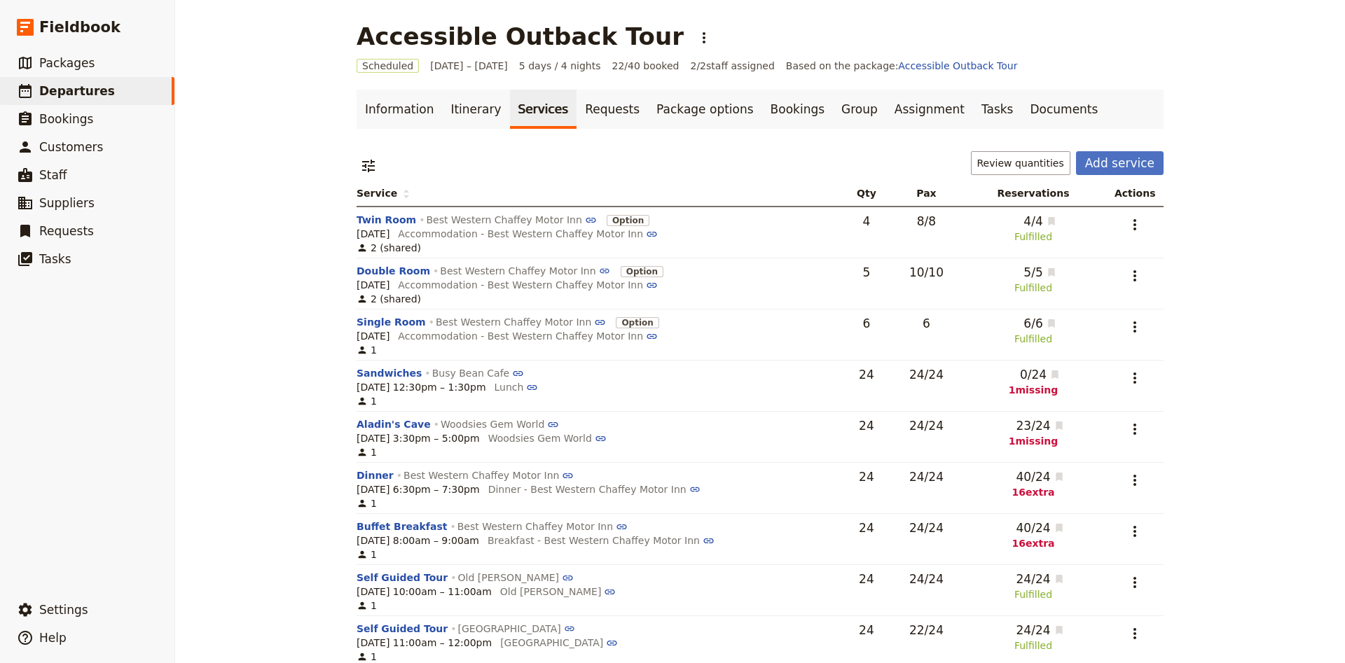
click at [538, 104] on link "Services" at bounding box center [543, 109] width 67 height 39
click at [587, 103] on link "Requests" at bounding box center [612, 109] width 71 height 39
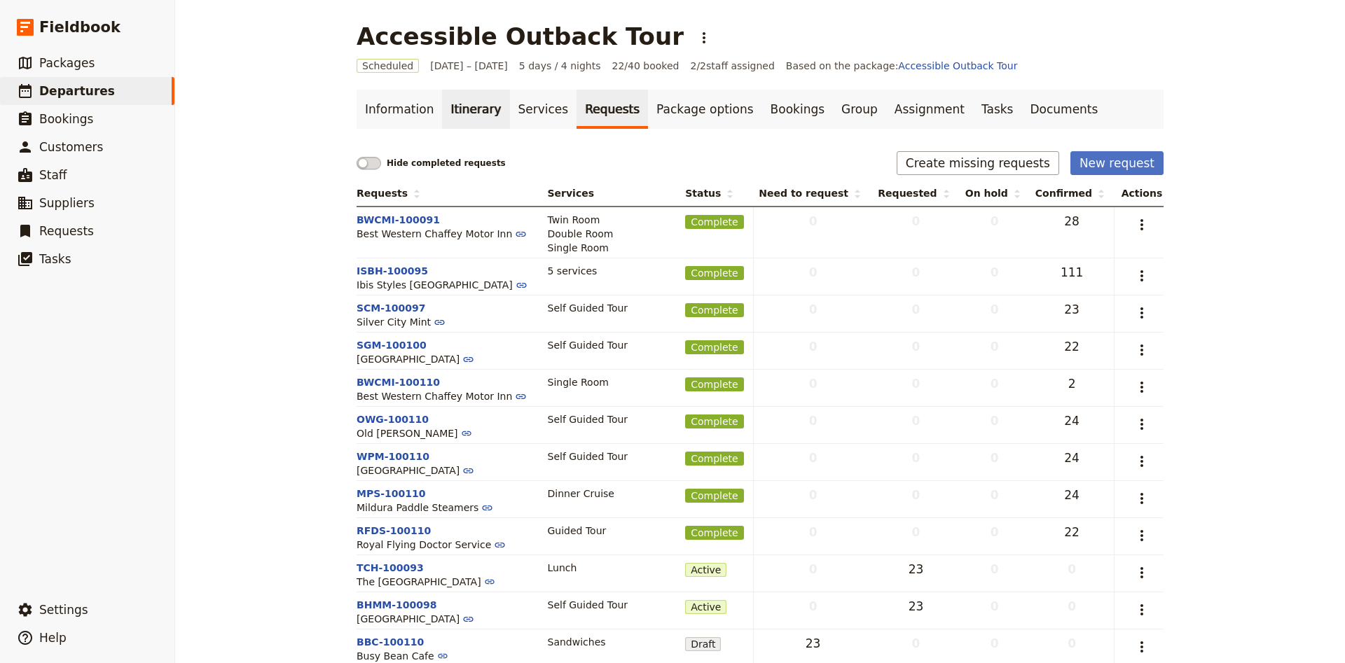
click at [450, 101] on link "Itinerary" at bounding box center [475, 109] width 67 height 39
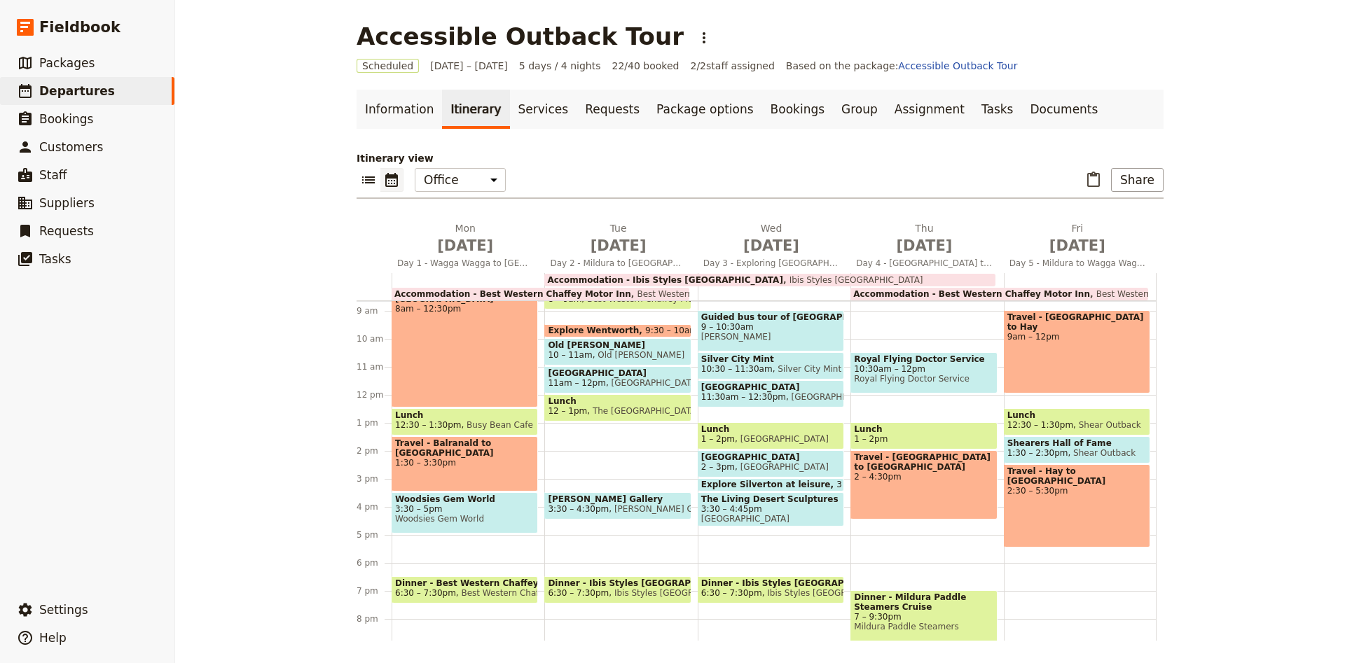
scroll to position [240, 0]
